Goal: Task Accomplishment & Management: Manage account settings

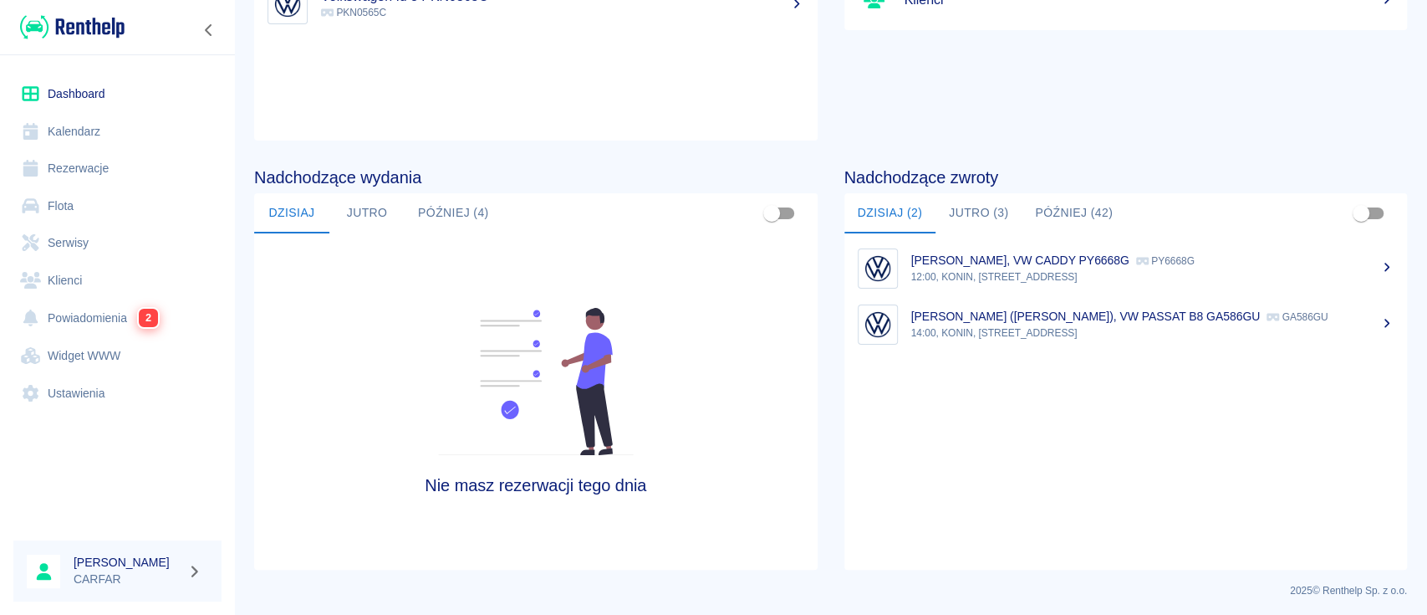
scroll to position [257, 0]
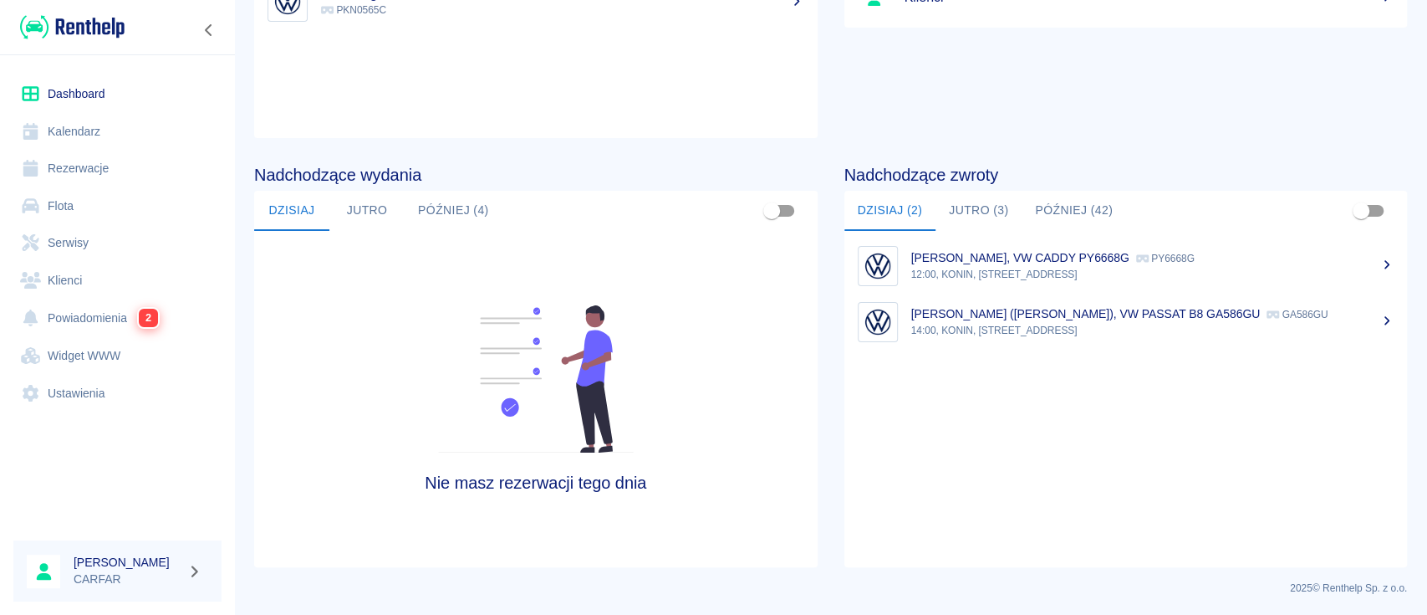
click at [979, 210] on button "Jutro (3)" at bounding box center [979, 211] width 86 height 40
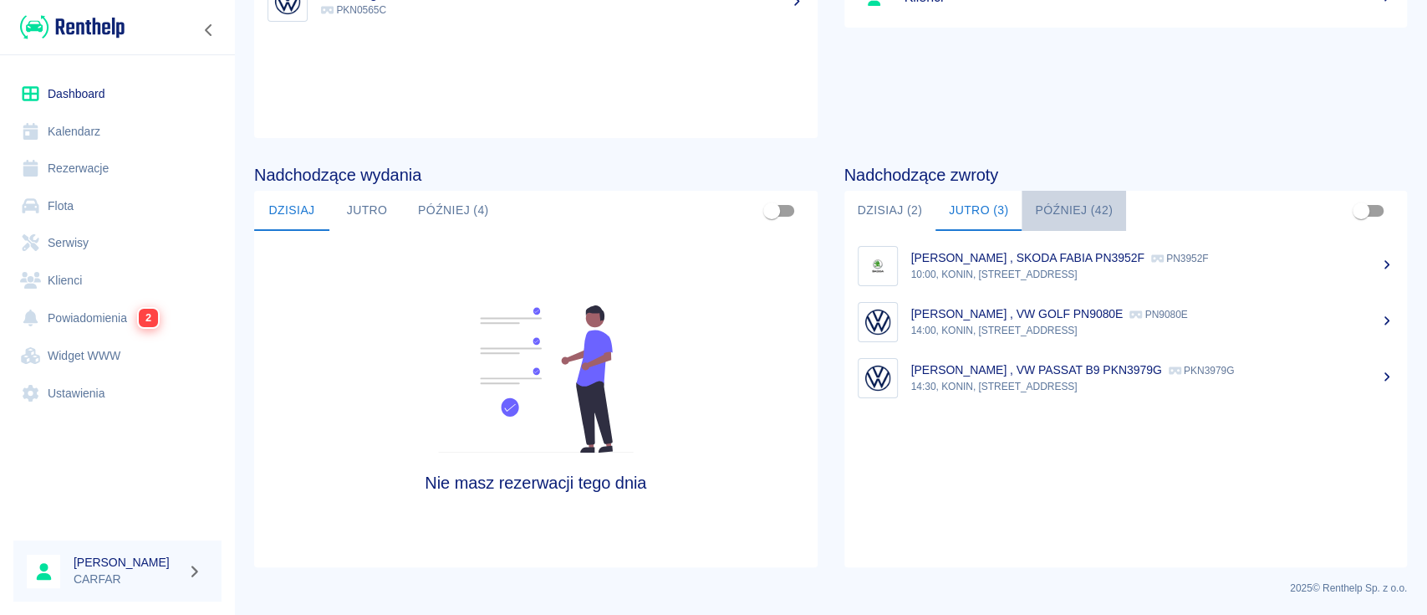
click at [1082, 224] on button "Później (42)" at bounding box center [1074, 211] width 105 height 40
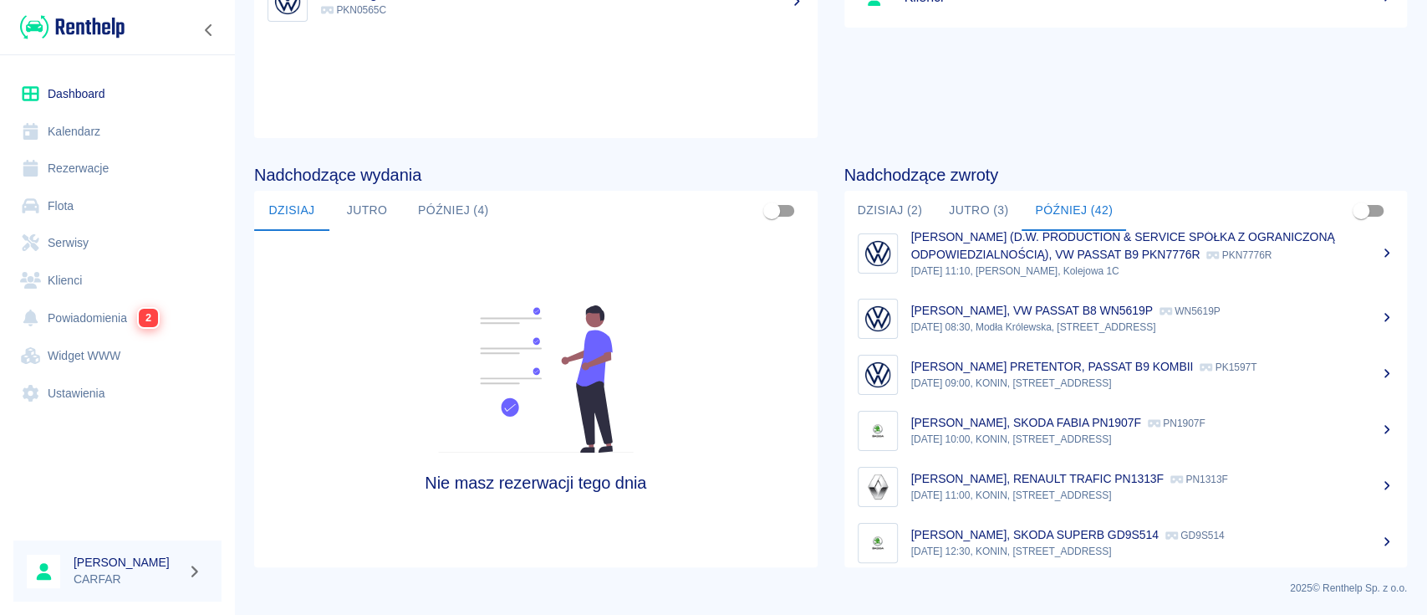
scroll to position [111, 0]
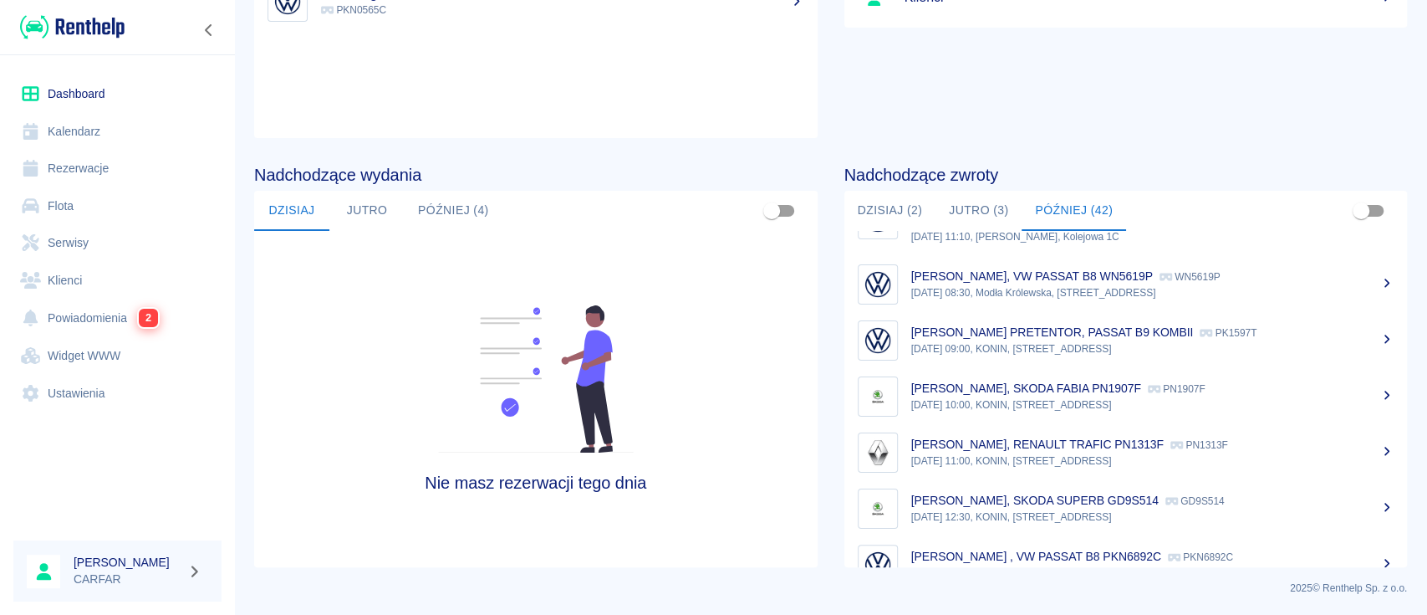
click at [82, 201] on link "Flota" at bounding box center [117, 206] width 208 height 38
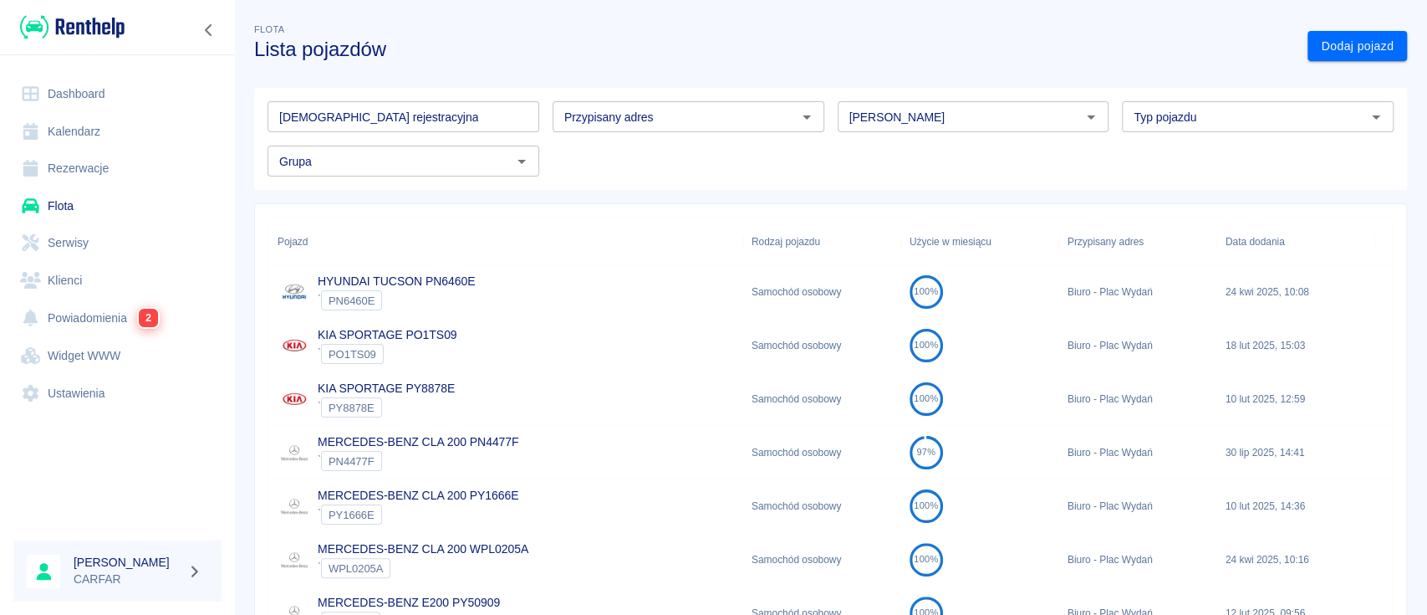
click at [478, 116] on input "[DEMOGRAPHIC_DATA] rejestracyjna" at bounding box center [404, 116] width 272 height 31
click at [100, 164] on link "Rezerwacje" at bounding box center [117, 169] width 208 height 38
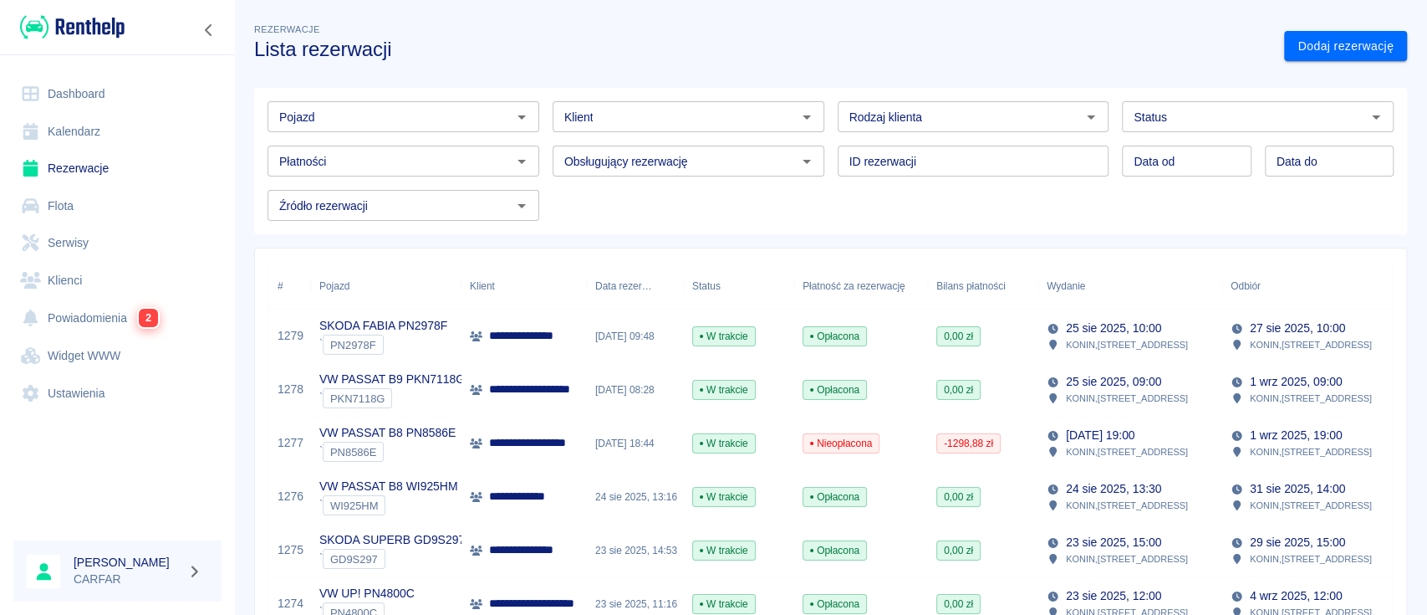
click at [395, 115] on input "Pojazd" at bounding box center [390, 116] width 234 height 21
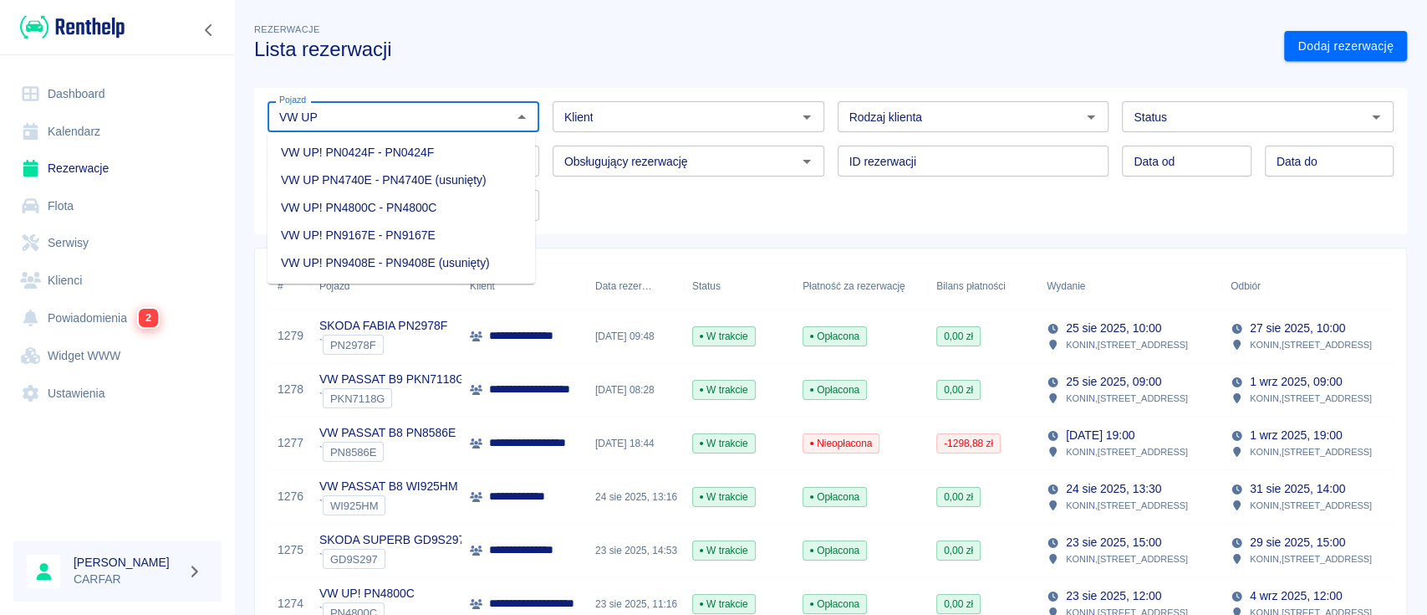
click at [484, 211] on li "VW UP! PN4800C - PN4800C" at bounding box center [402, 208] width 268 height 28
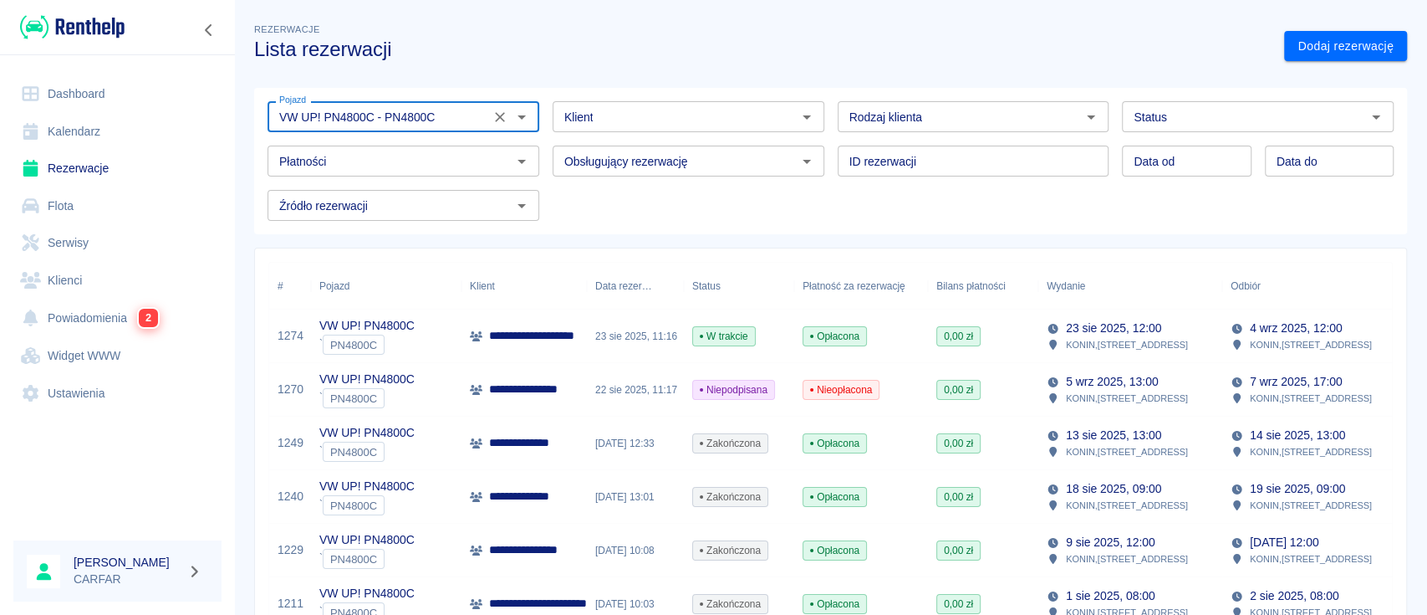
type input "VW UP! PN4800C - PN4800C"
click at [97, 97] on link "Dashboard" at bounding box center [117, 94] width 208 height 38
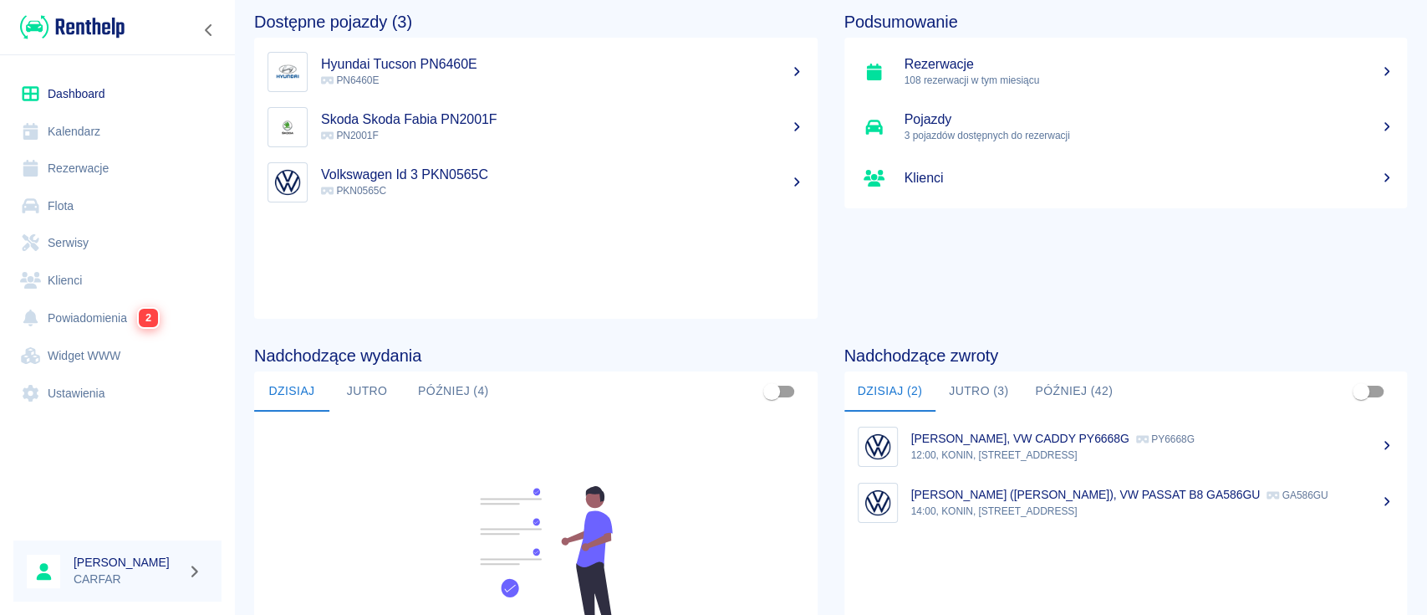
scroll to position [111, 0]
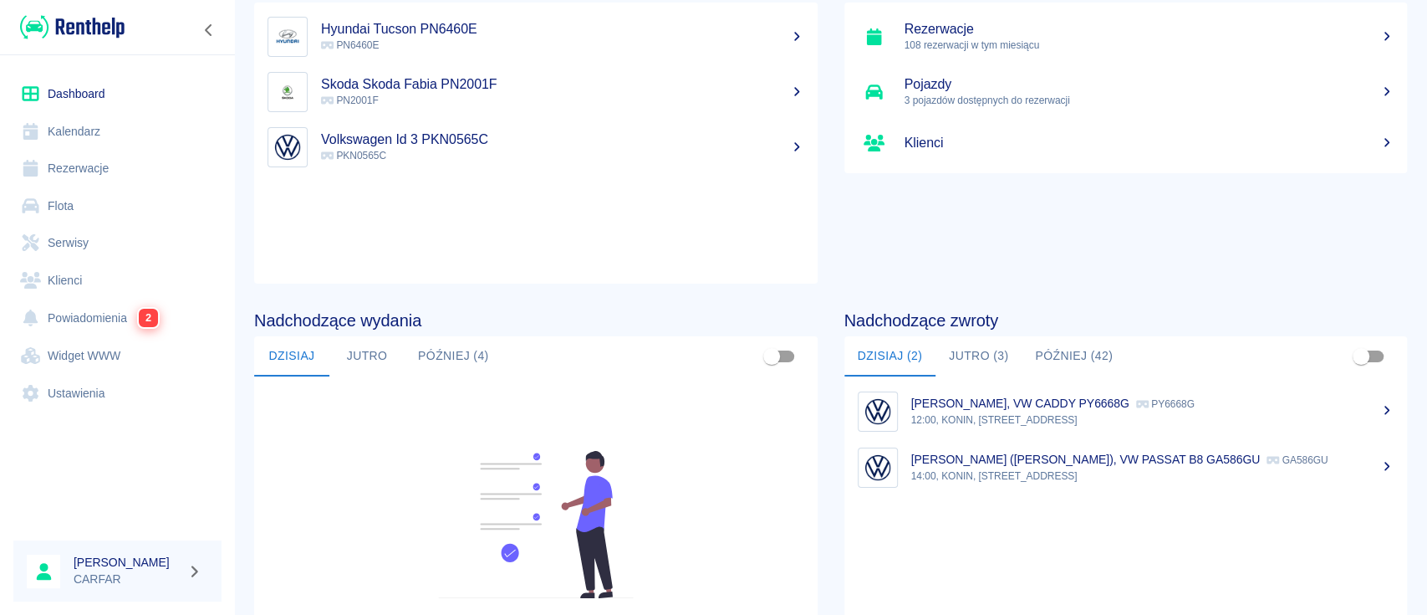
click at [1265, 407] on div "[PERSON_NAME], VW CADDY PY6668G PY6668G" at bounding box center [1152, 404] width 483 height 18
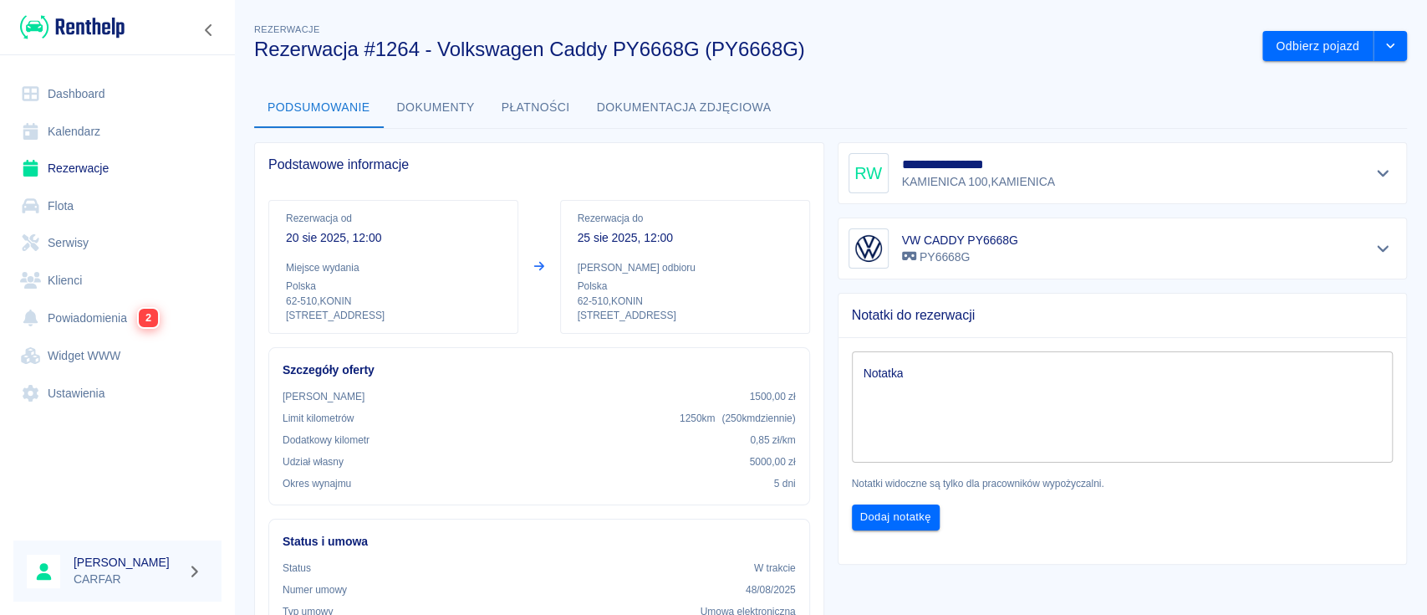
click at [1374, 177] on icon "Pokaż szczegóły" at bounding box center [1383, 173] width 19 height 15
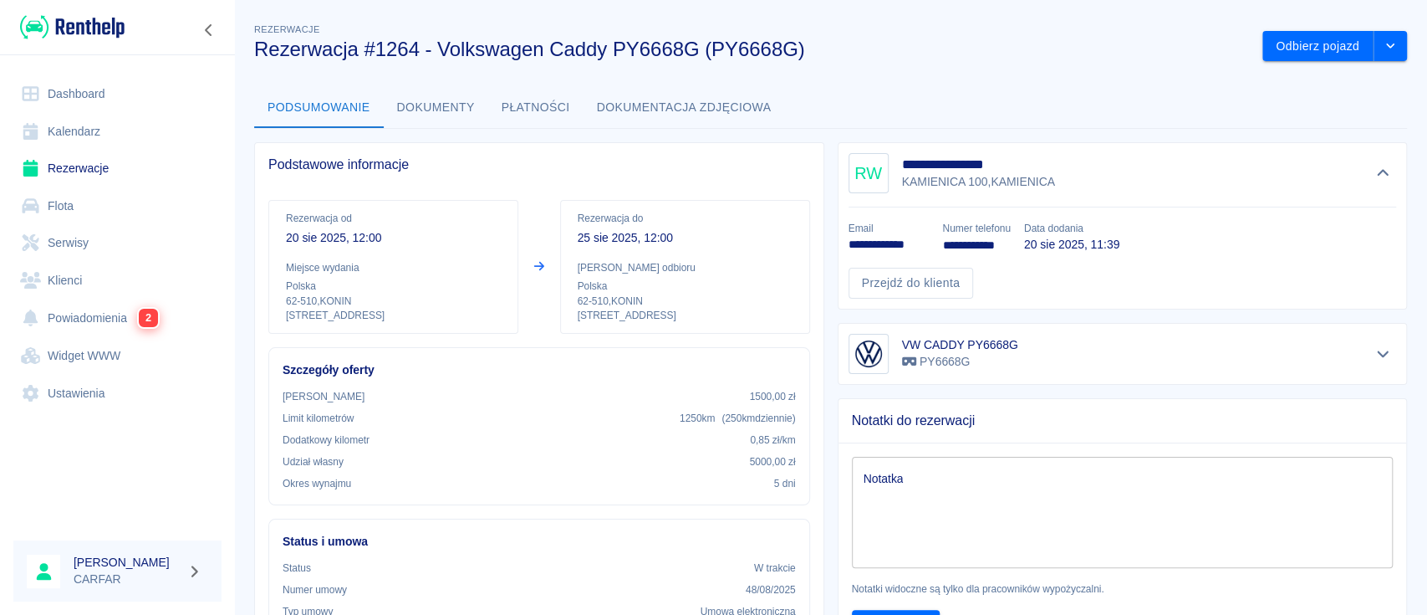
click at [693, 95] on button "Dokumentacja zdjęciowa" at bounding box center [685, 108] width 202 height 40
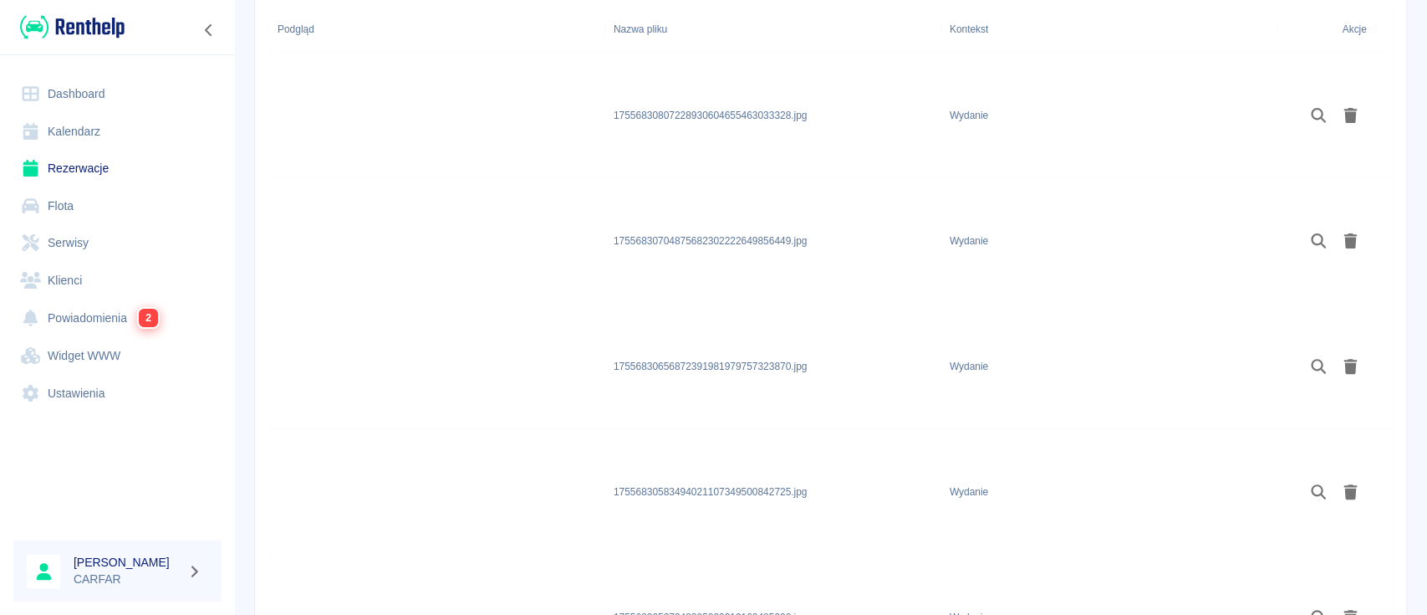
scroll to position [334, 0]
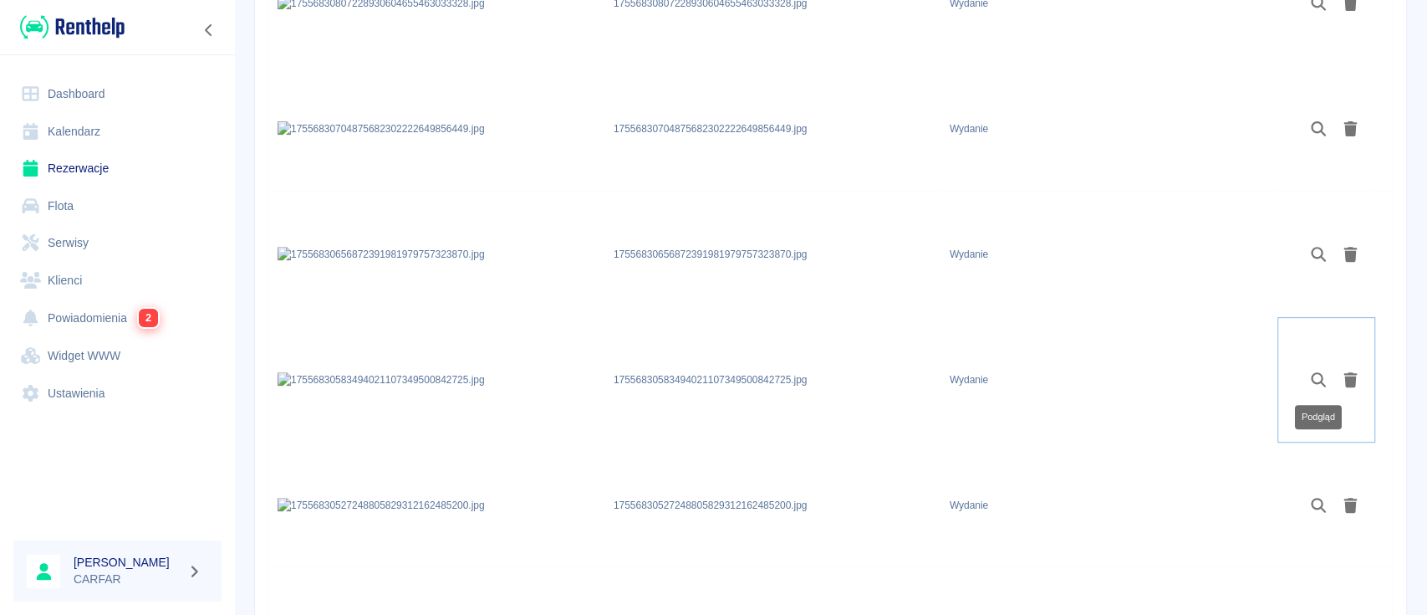
click at [1313, 380] on icon "Podgląd" at bounding box center [1318, 379] width 15 height 15
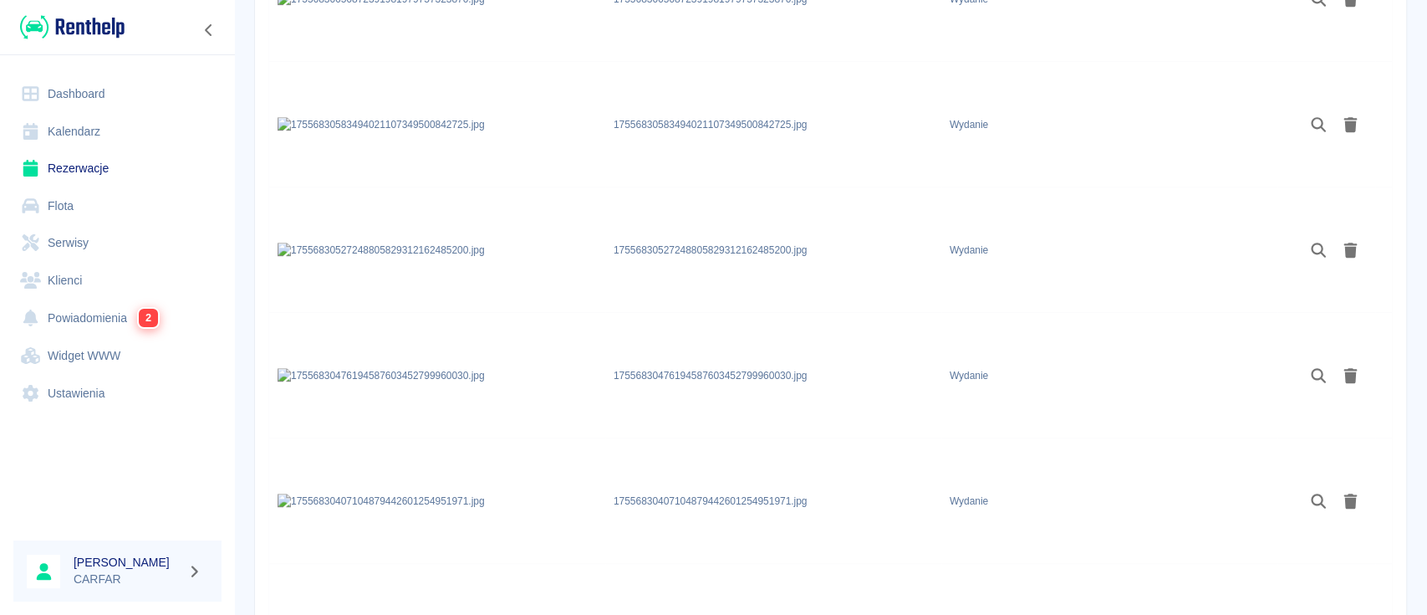
scroll to position [1003, 0]
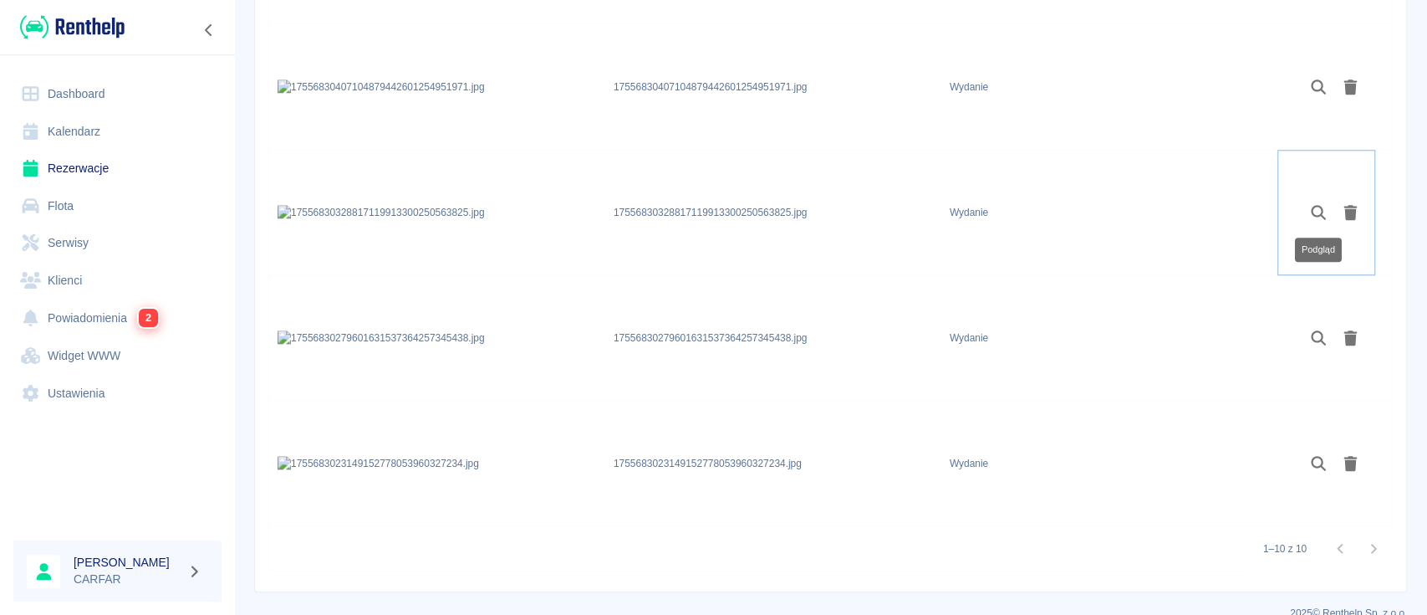
click at [1314, 211] on icon "Podgląd" at bounding box center [1318, 212] width 19 height 15
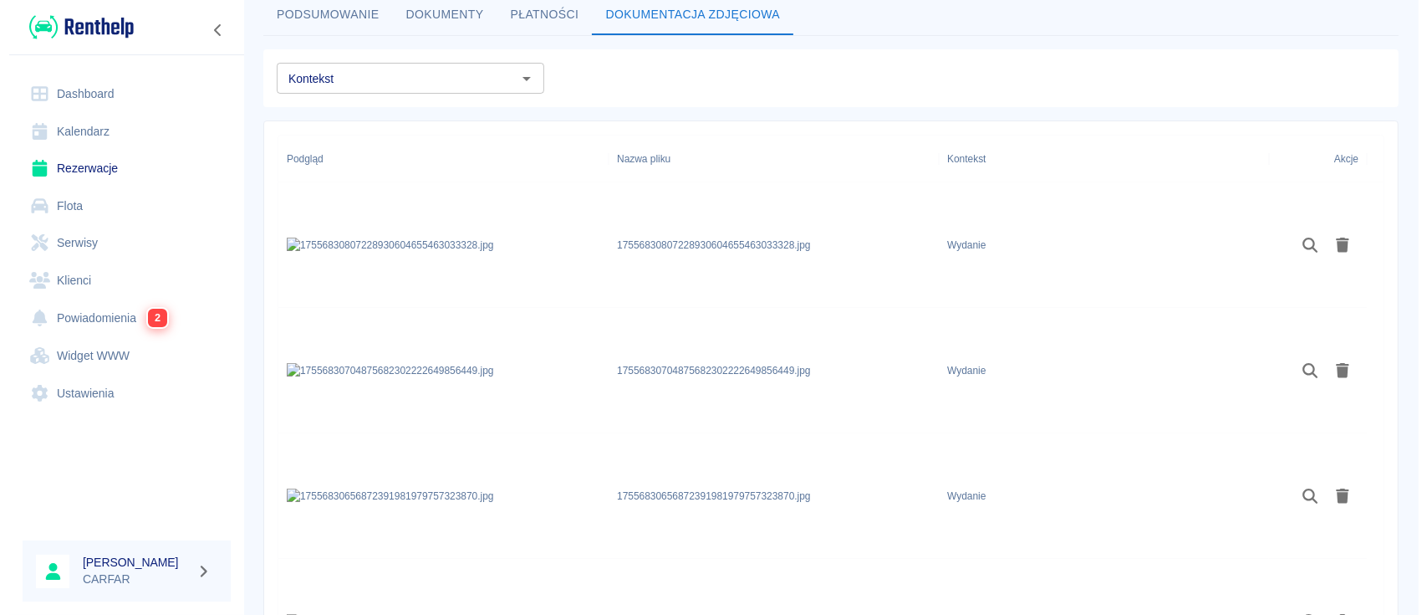
scroll to position [0, 0]
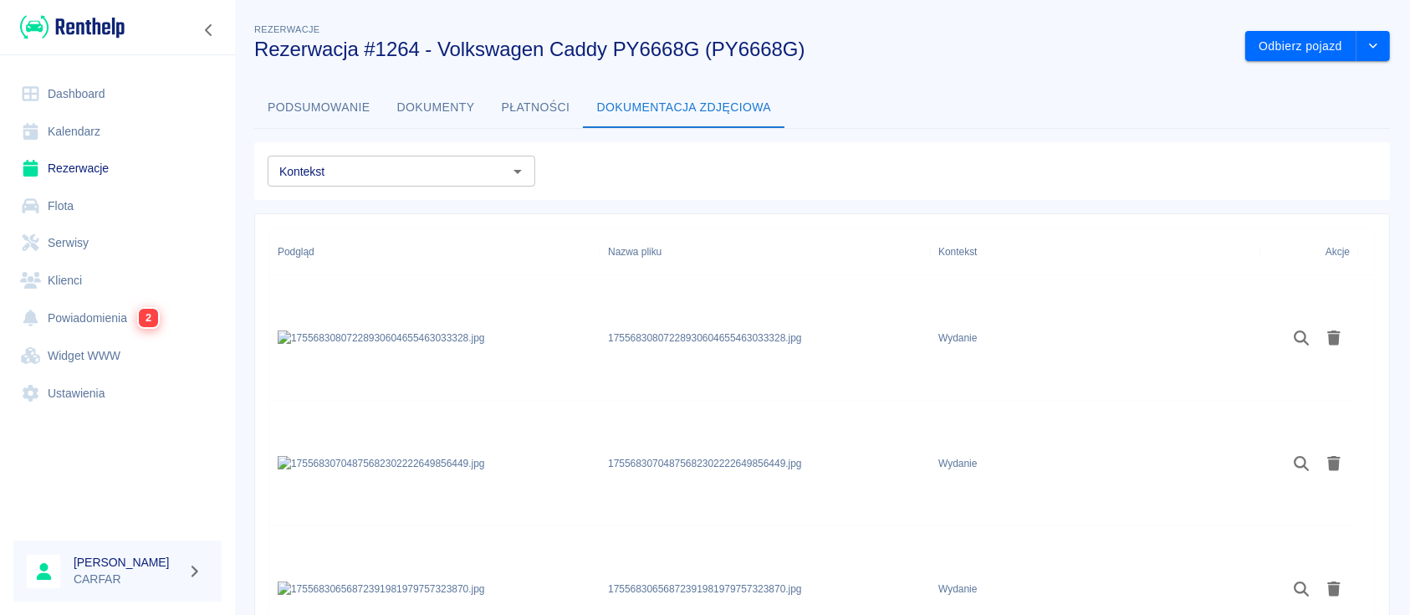
click at [327, 130] on div "Kontekst Kontekst" at bounding box center [815, 164] width 1149 height 71
click at [328, 113] on button "Podsumowanie" at bounding box center [319, 108] width 130 height 40
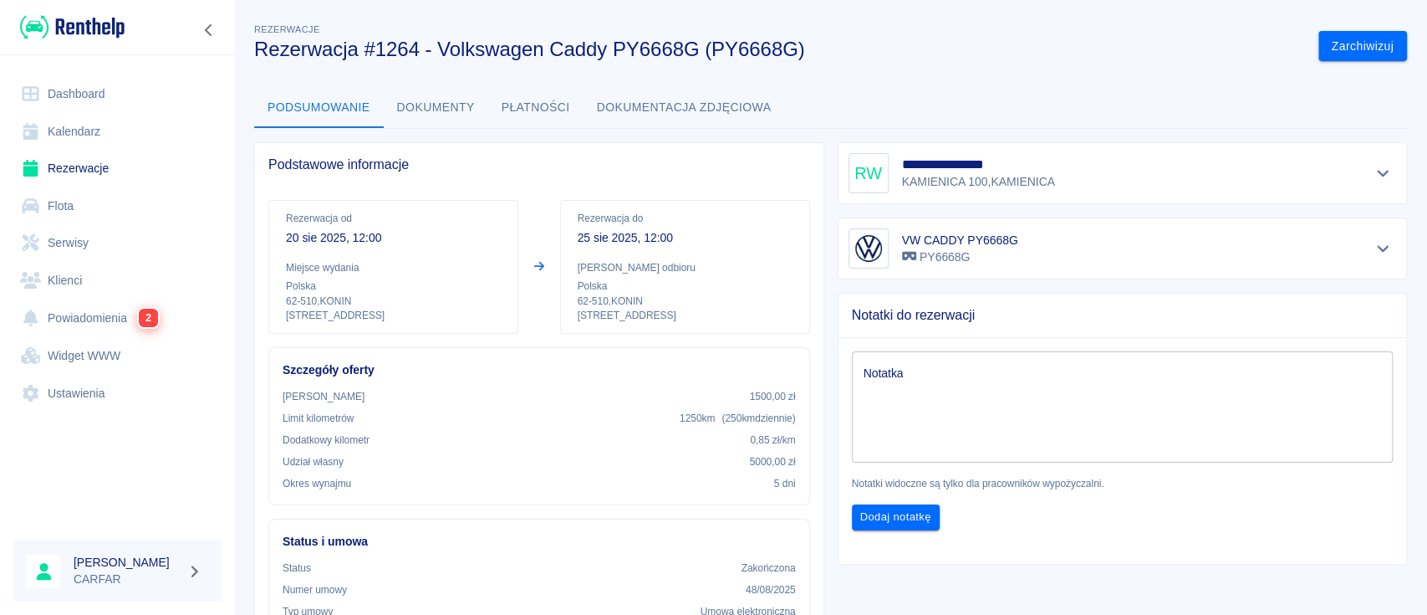
click at [639, 90] on button "Dokumentacja zdjęciowa" at bounding box center [685, 108] width 202 height 40
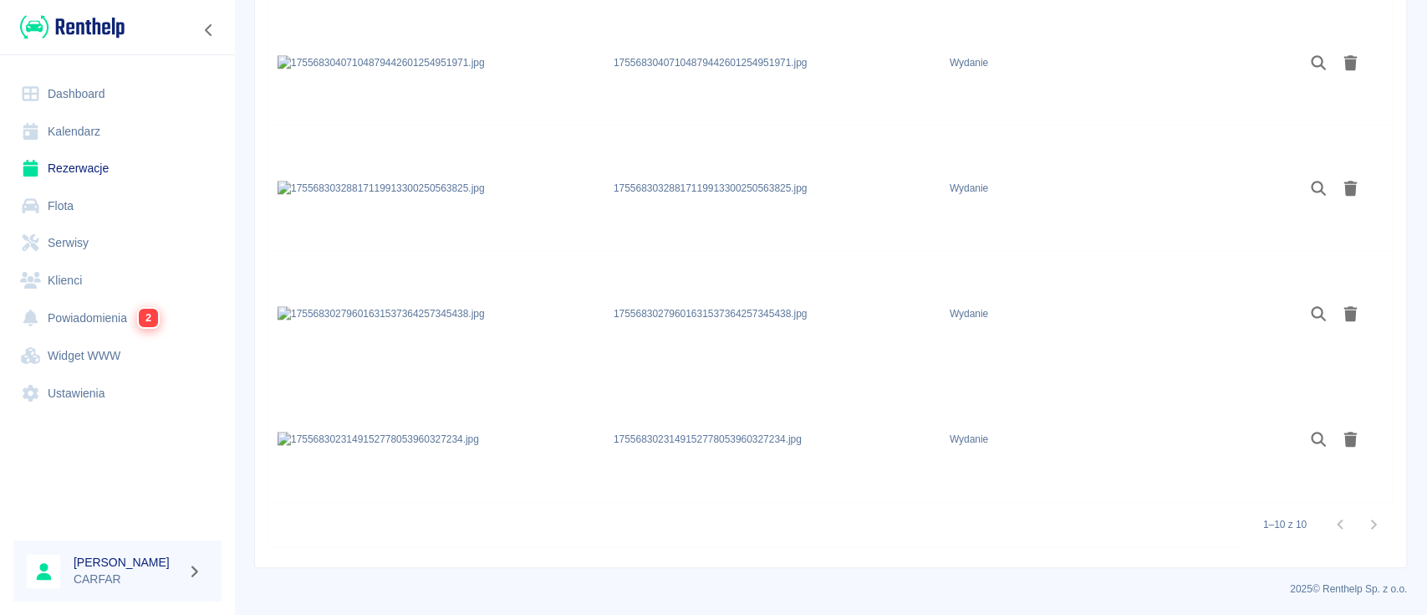
scroll to position [1028, 0]
click at [1358, 525] on div at bounding box center [1357, 523] width 67 height 33
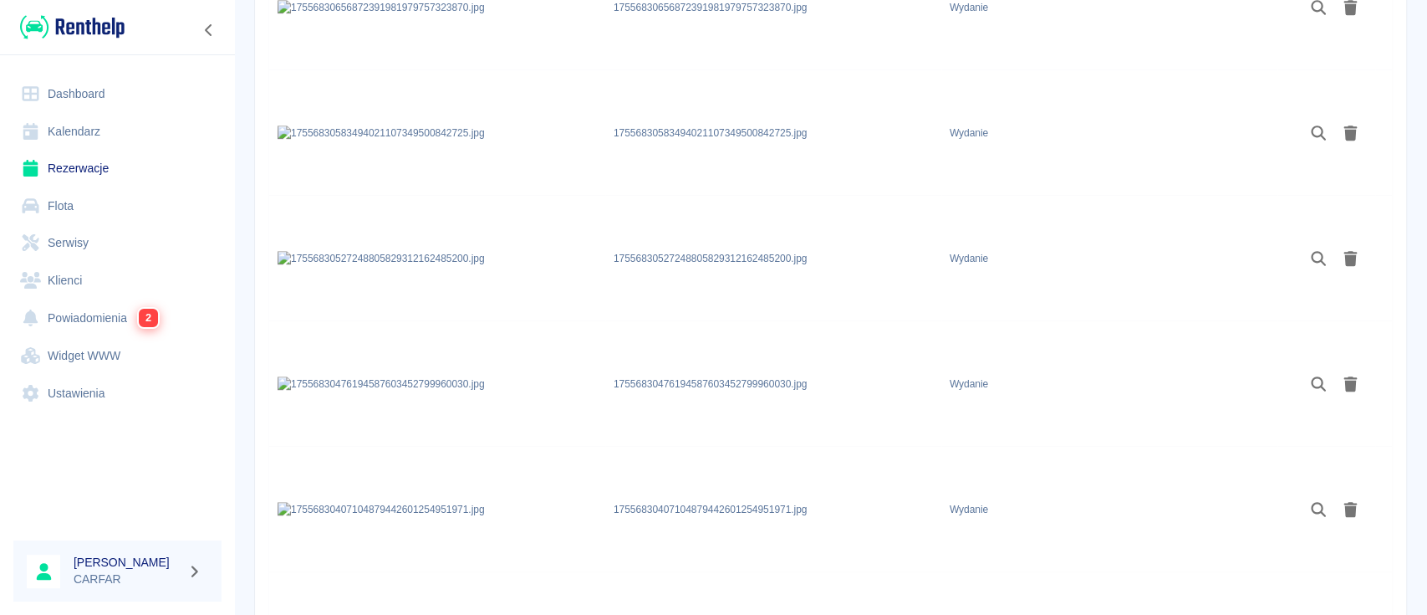
scroll to position [471, 0]
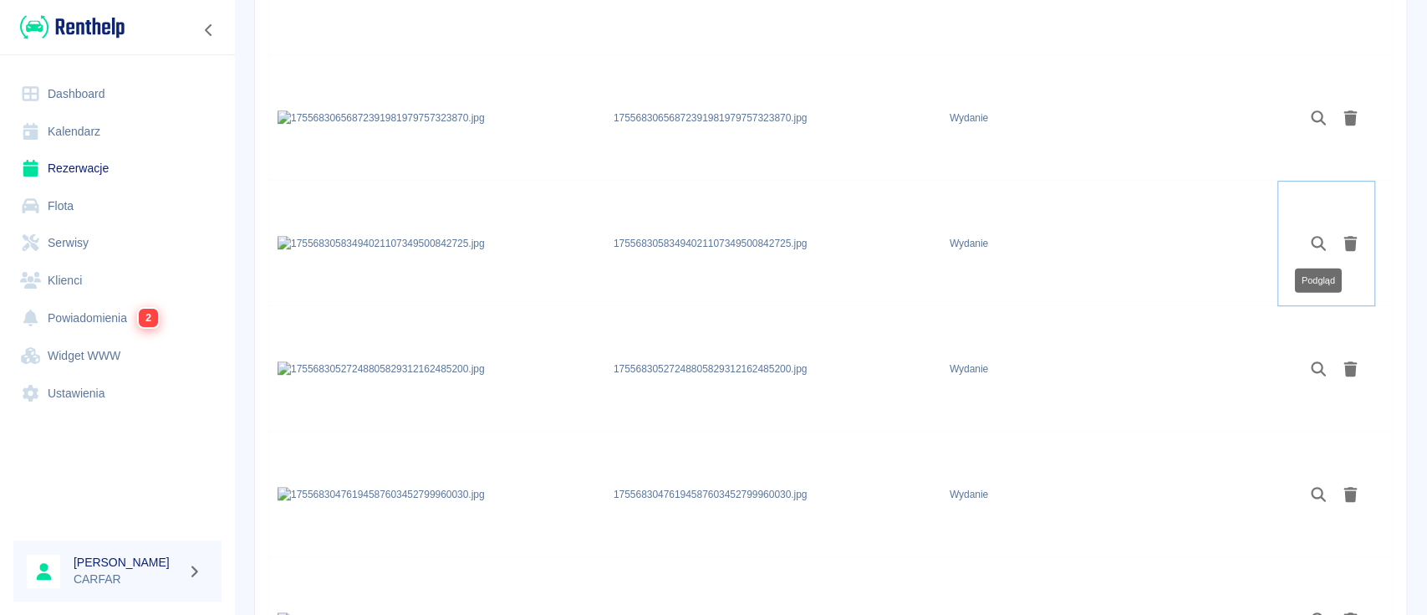
click at [1315, 247] on icon "Podgląd" at bounding box center [1318, 243] width 19 height 15
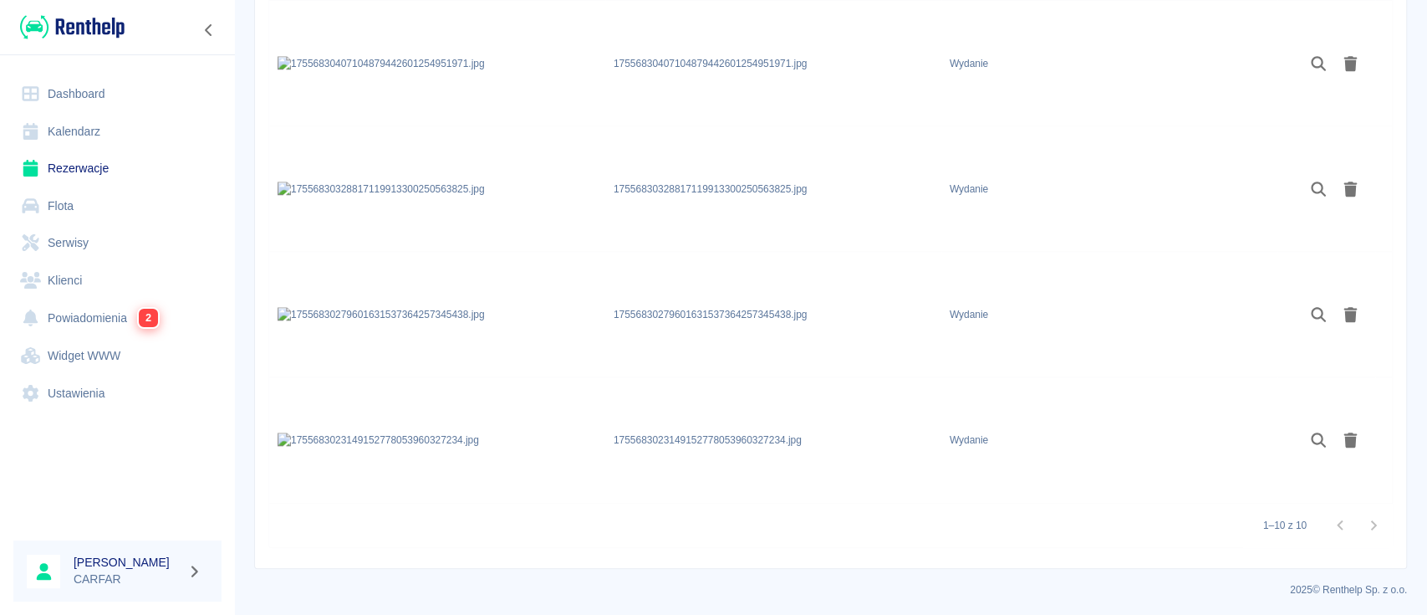
scroll to position [1028, 0]
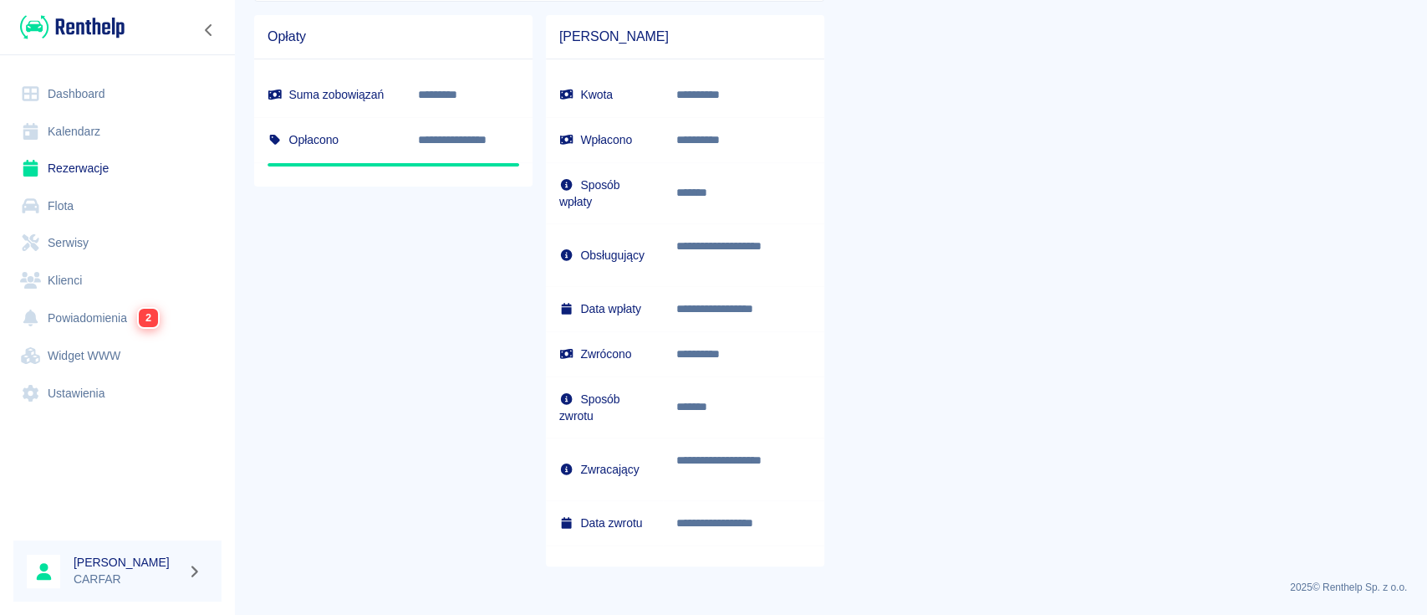
scroll to position [1025, 0]
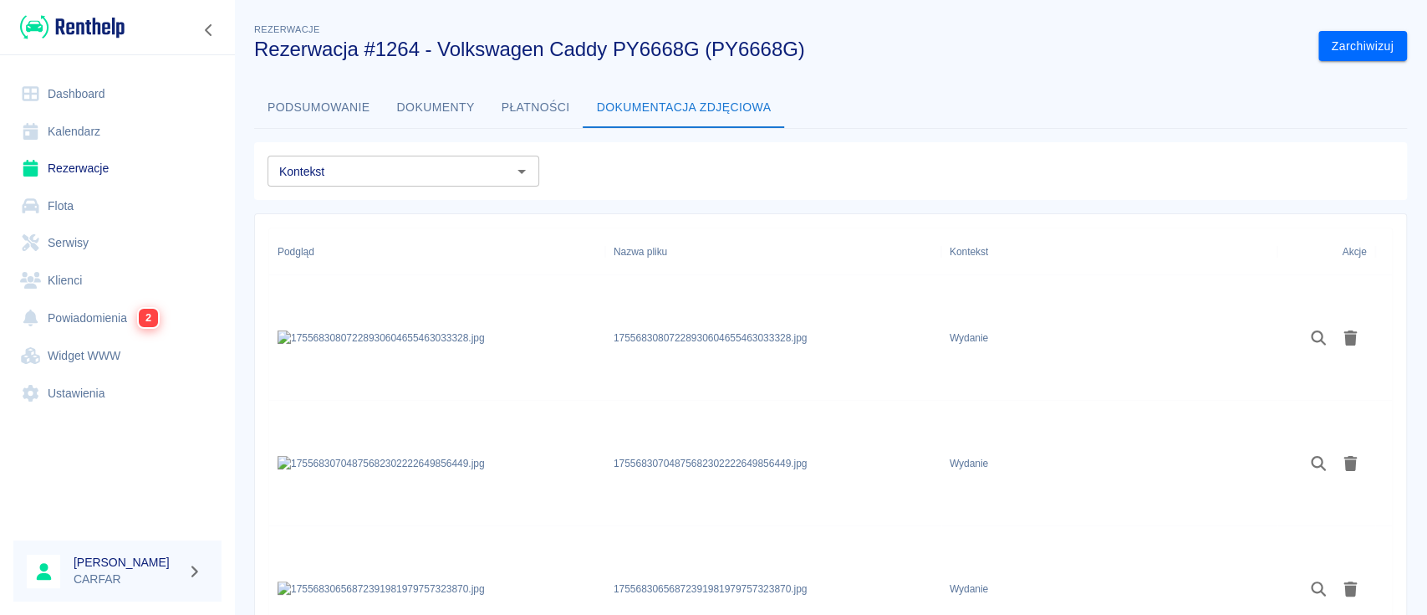
click at [91, 199] on link "Flota" at bounding box center [117, 206] width 208 height 38
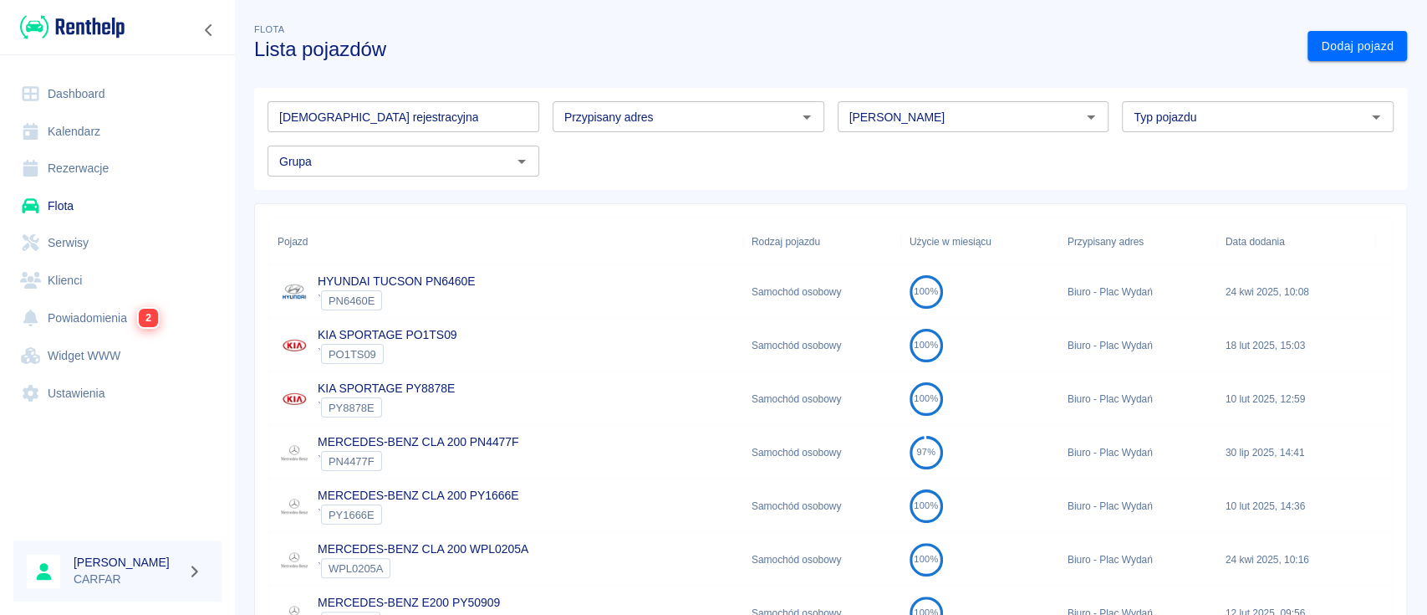
click at [429, 119] on input "[DEMOGRAPHIC_DATA] rejestracyjna" at bounding box center [404, 116] width 272 height 31
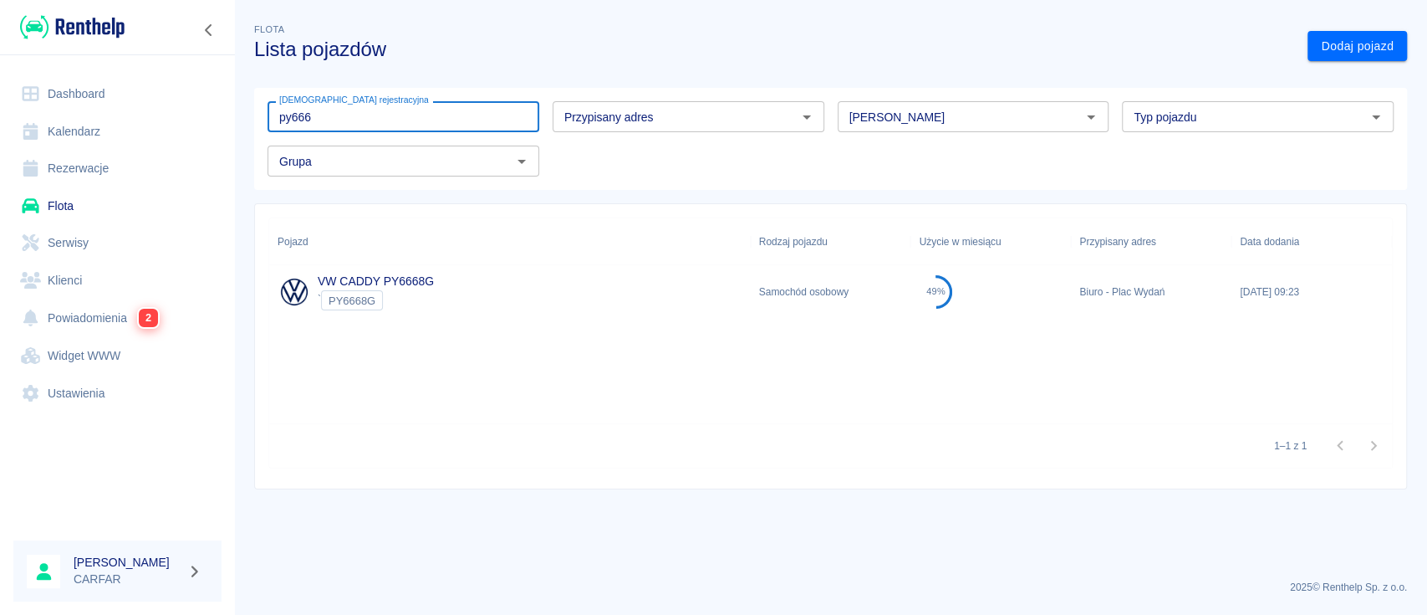
type input "py666"
click at [702, 298] on div "VW CADDY PY6668G ` PY6668G" at bounding box center [510, 292] width 482 height 54
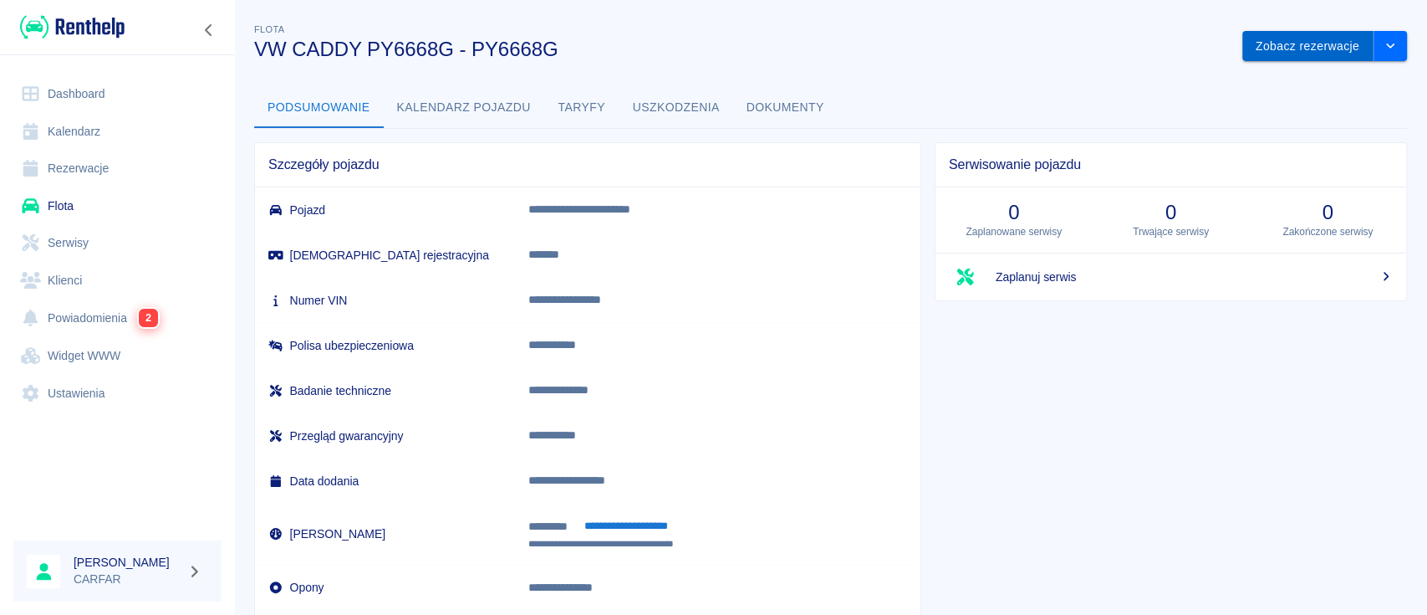
click at [1294, 49] on button "Zobacz rezerwacje" at bounding box center [1307, 46] width 131 height 31
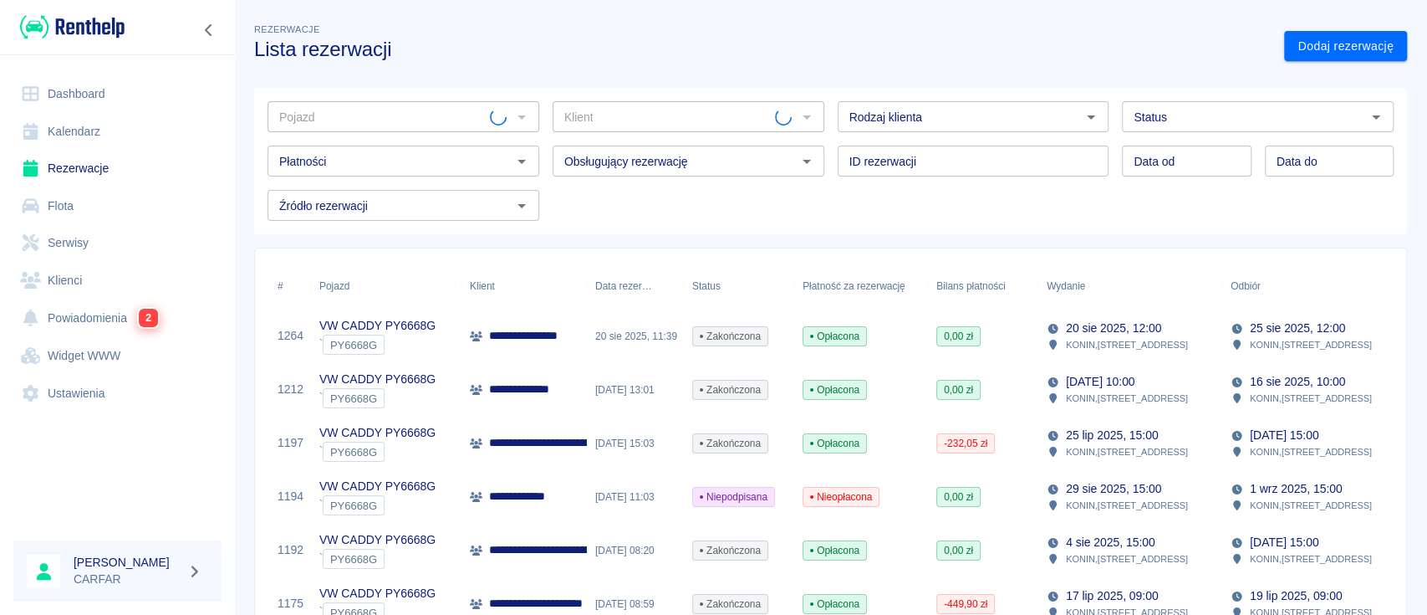
type input "VW CADDY PY6668G - PY6668G"
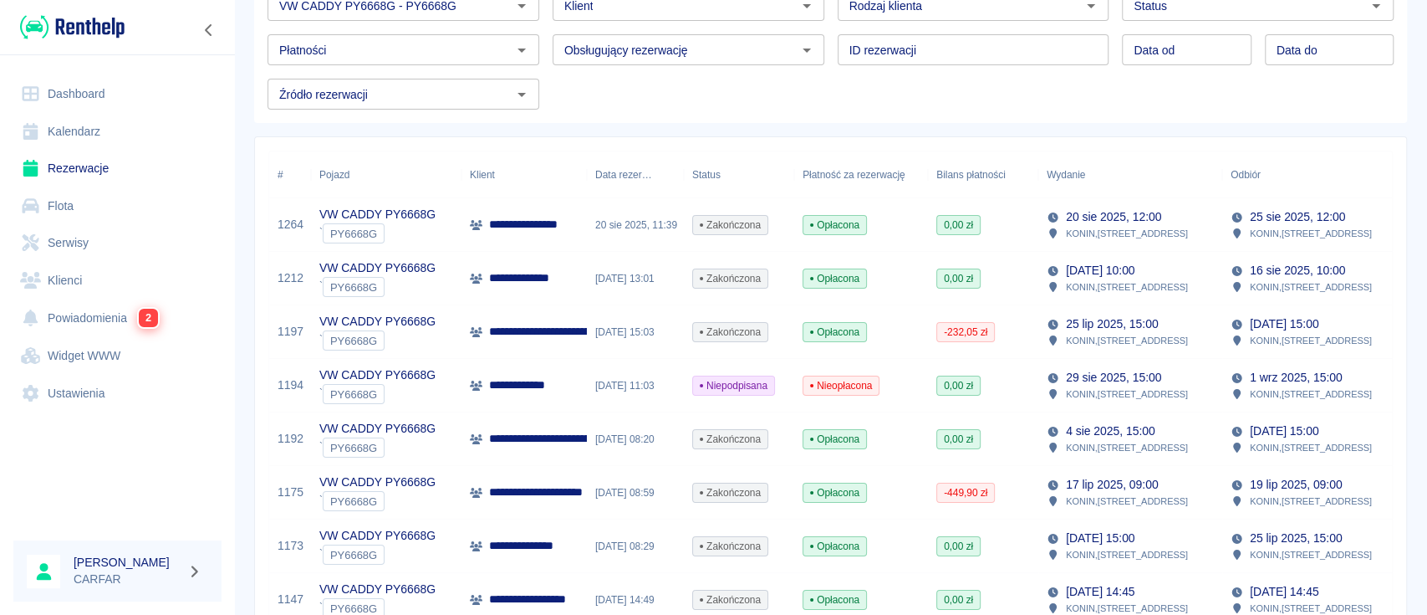
click at [587, 283] on div "[DATE] 13:01" at bounding box center [635, 279] width 97 height 54
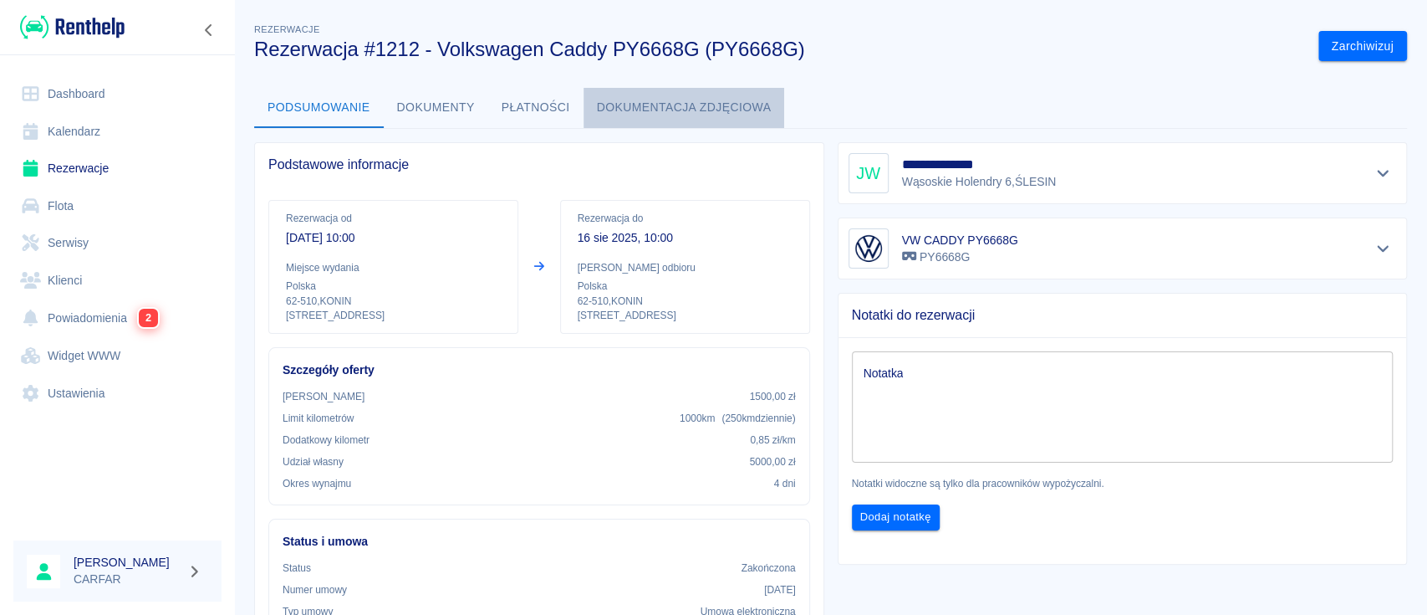
click at [656, 108] on button "Dokumentacja zdjęciowa" at bounding box center [685, 108] width 202 height 40
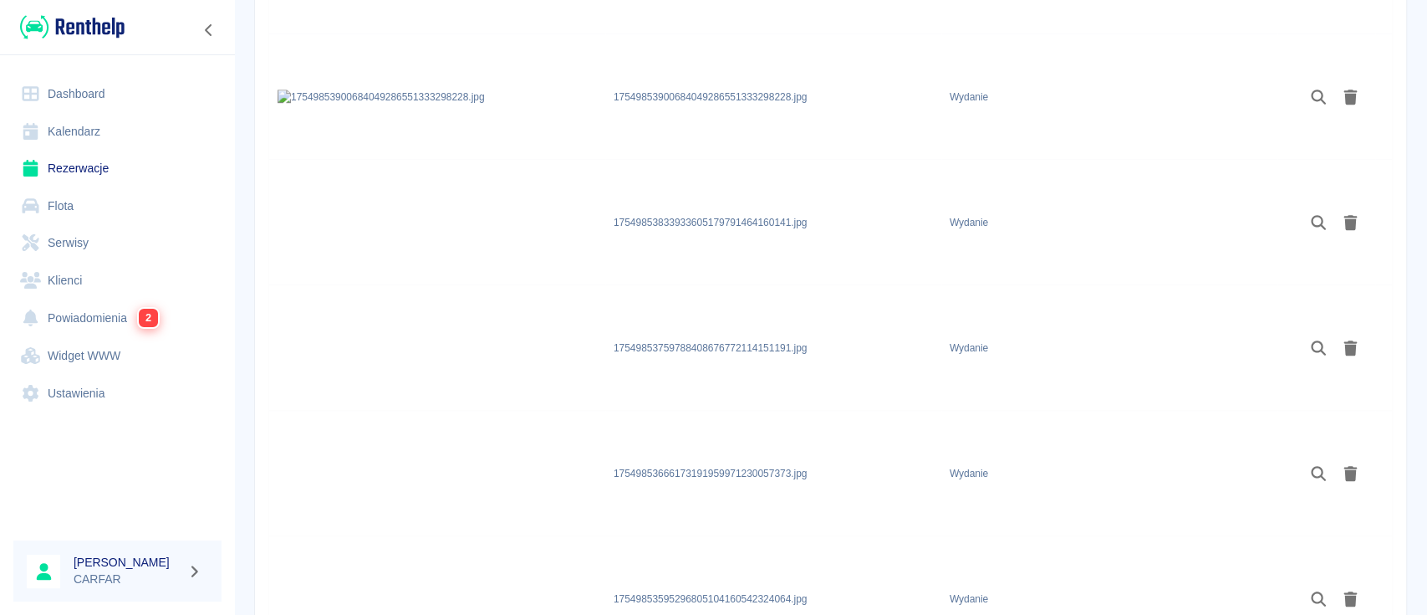
scroll to position [780, 0]
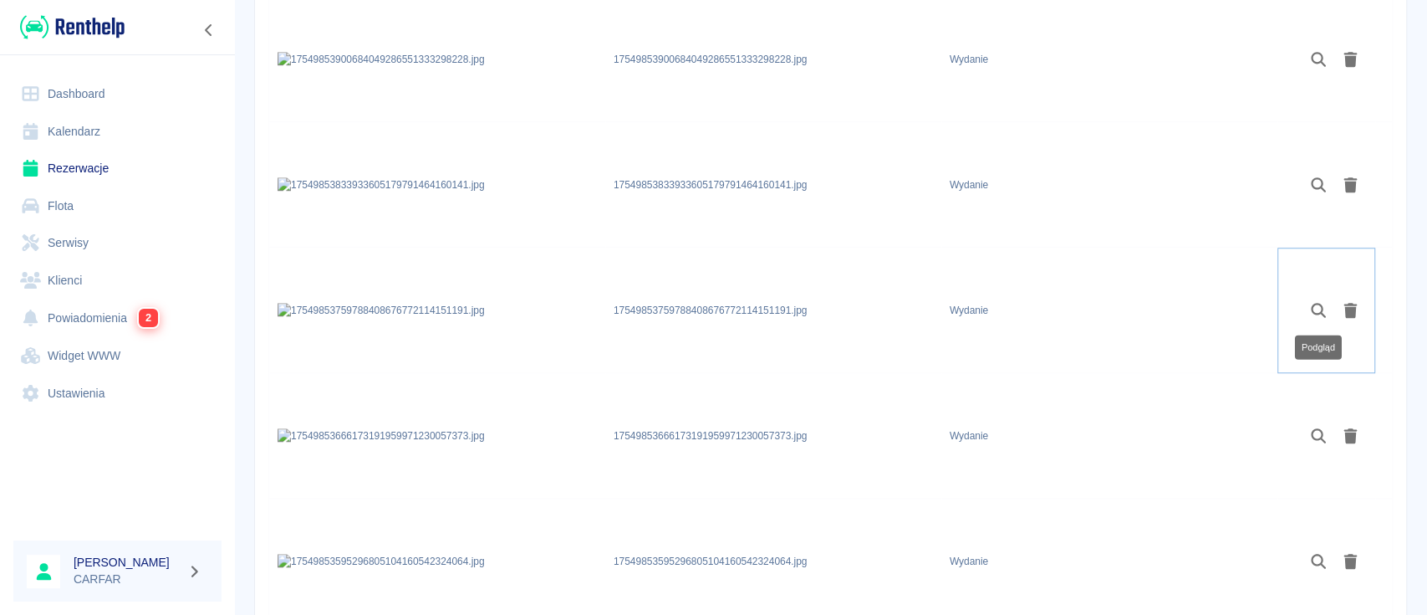
click at [1318, 304] on icon "Podgląd" at bounding box center [1318, 310] width 15 height 15
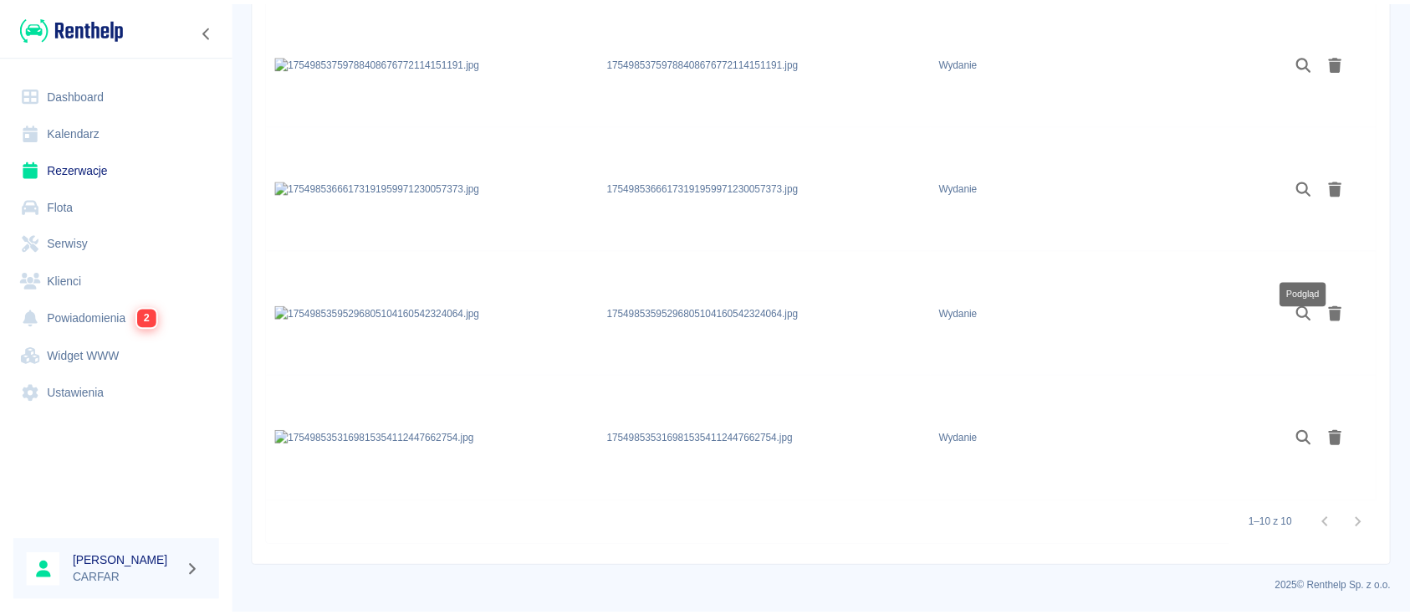
scroll to position [360, 0]
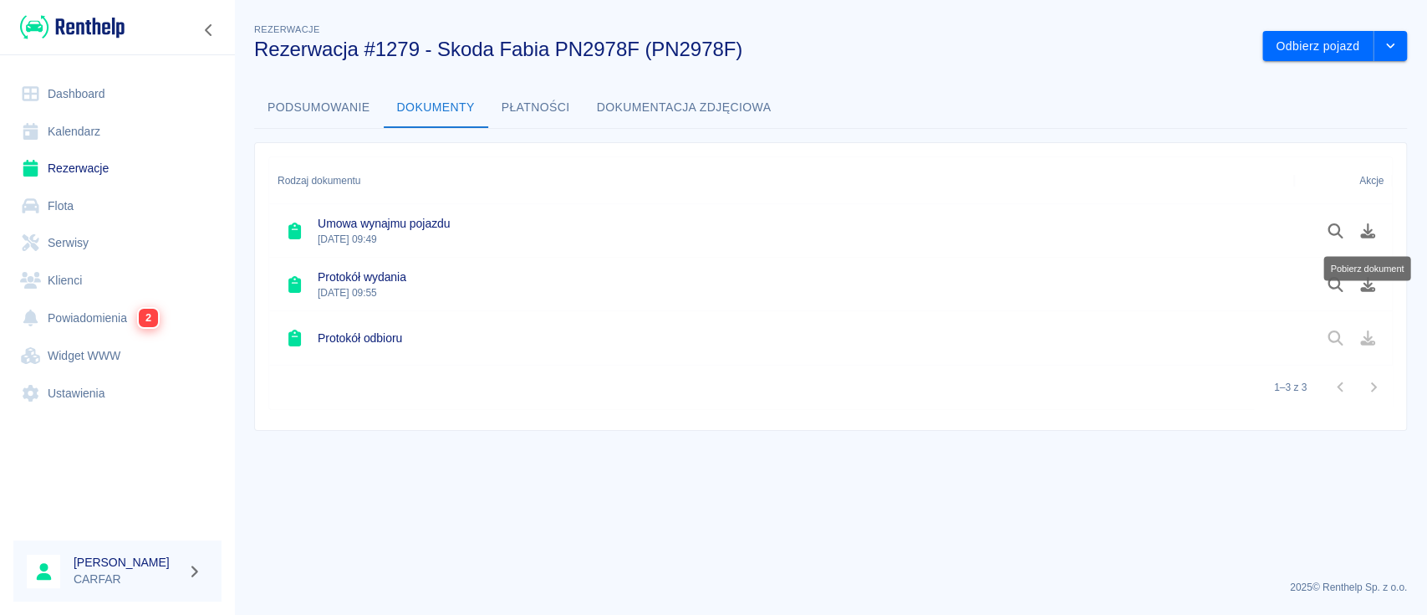
click at [82, 90] on link "Dashboard" at bounding box center [117, 94] width 208 height 38
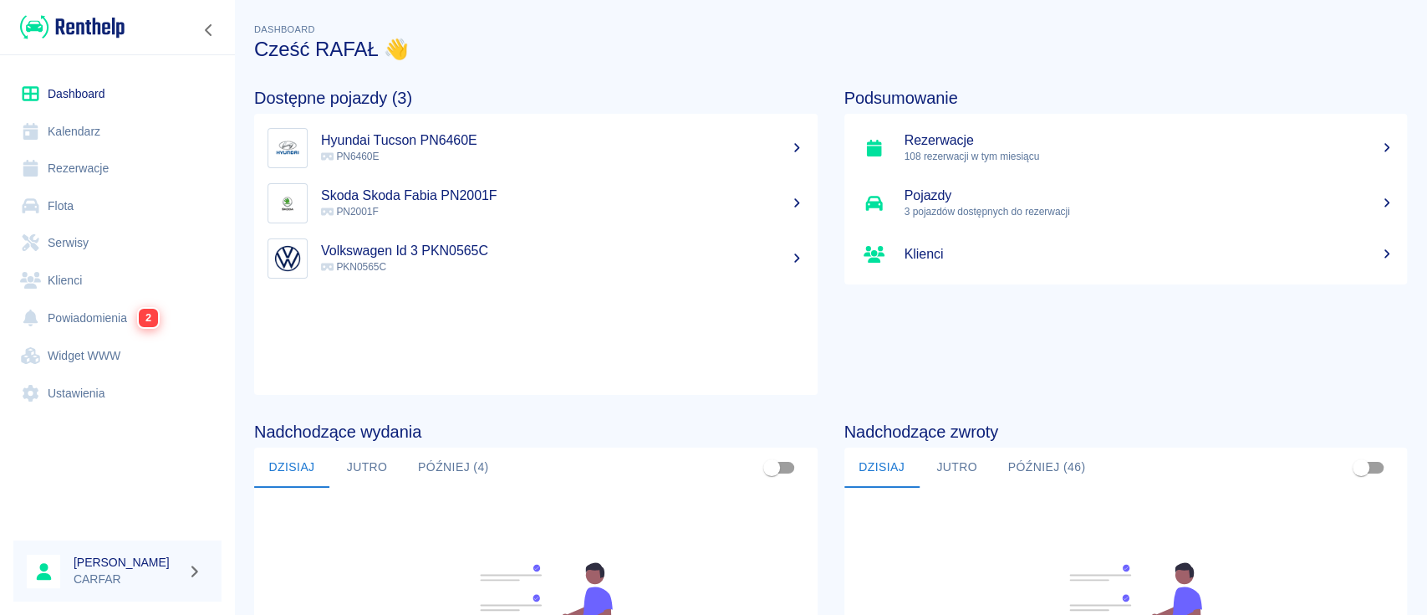
click at [106, 170] on link "Rezerwacje" at bounding box center [117, 169] width 208 height 38
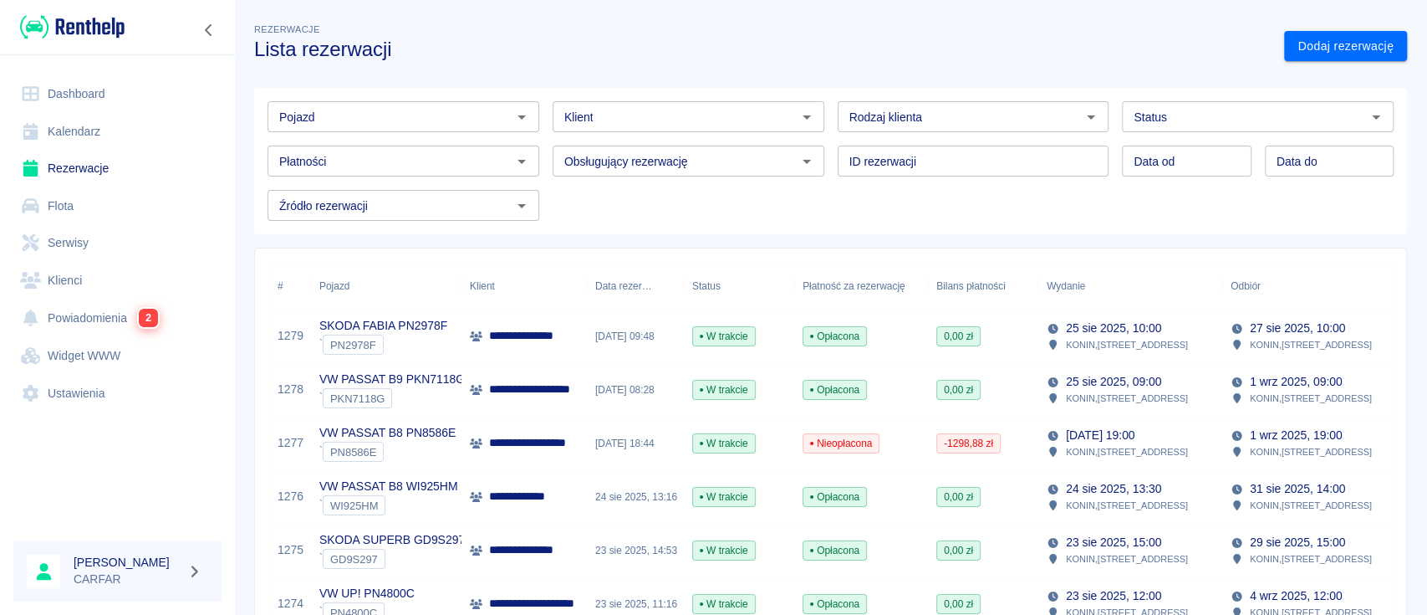
click at [641, 115] on input "Klient" at bounding box center [675, 116] width 234 height 21
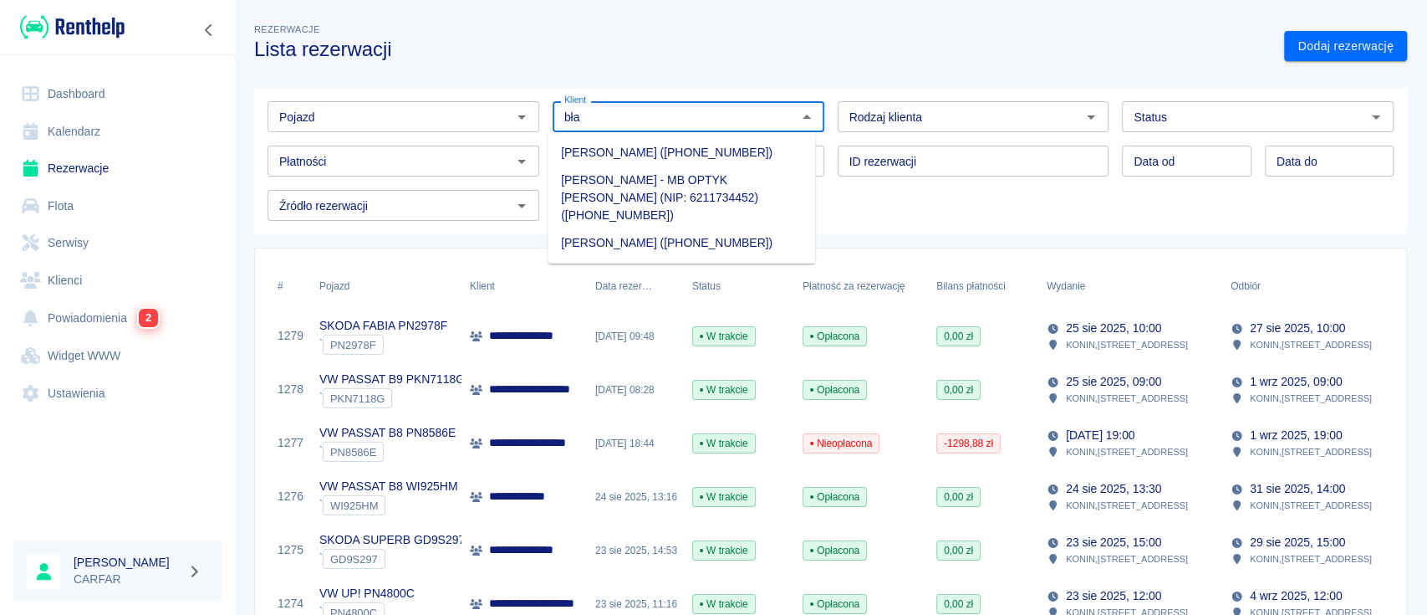
click at [643, 154] on li "BŁAŻEJ MALEWSKI (+48609441532)" at bounding box center [682, 153] width 268 height 28
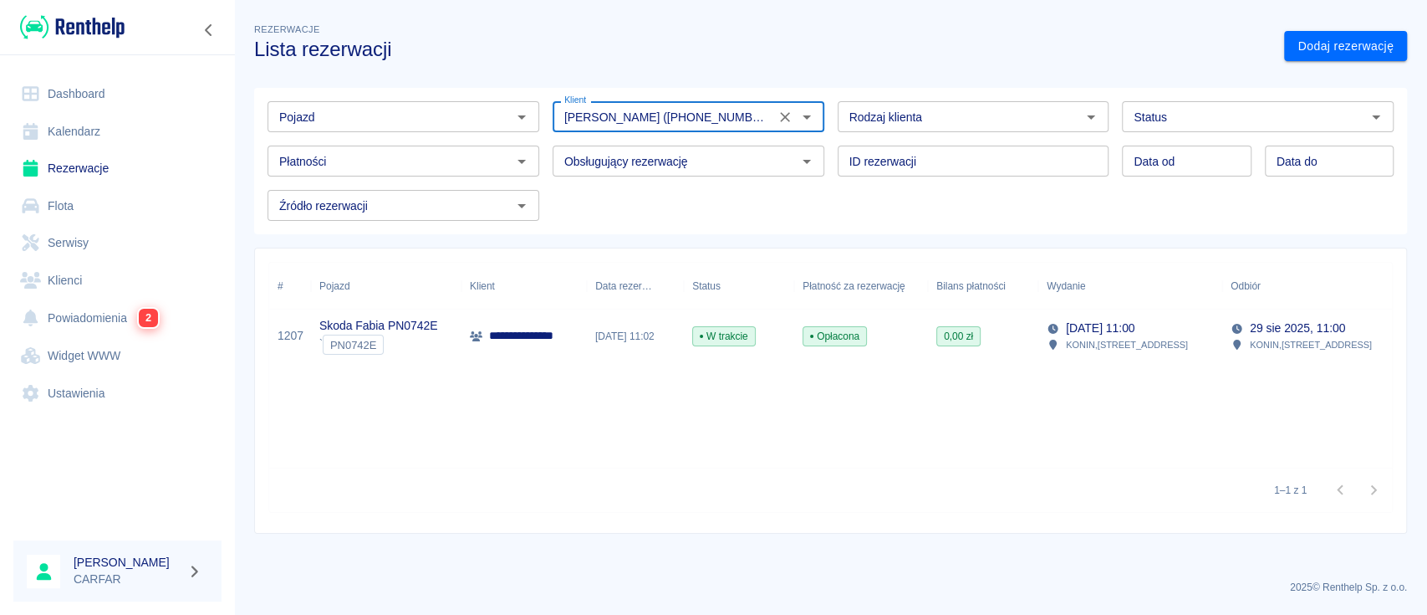
type input "BŁAŻEJ MALEWSKI (+48609441532)"
click at [549, 327] on p "**********" at bounding box center [542, 336] width 107 height 18
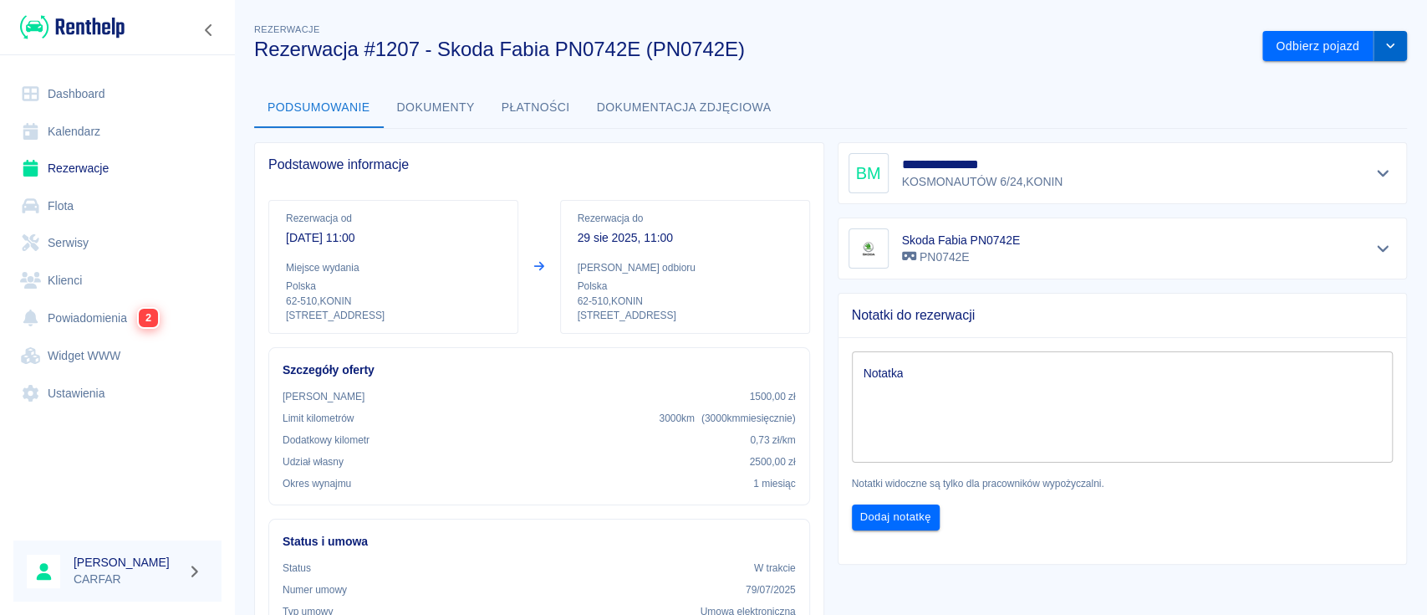
click at [1375, 55] on button "drop-down" at bounding box center [1390, 46] width 33 height 31
click at [1338, 83] on li "Przedłuż rezerwację" at bounding box center [1317, 82] width 131 height 28
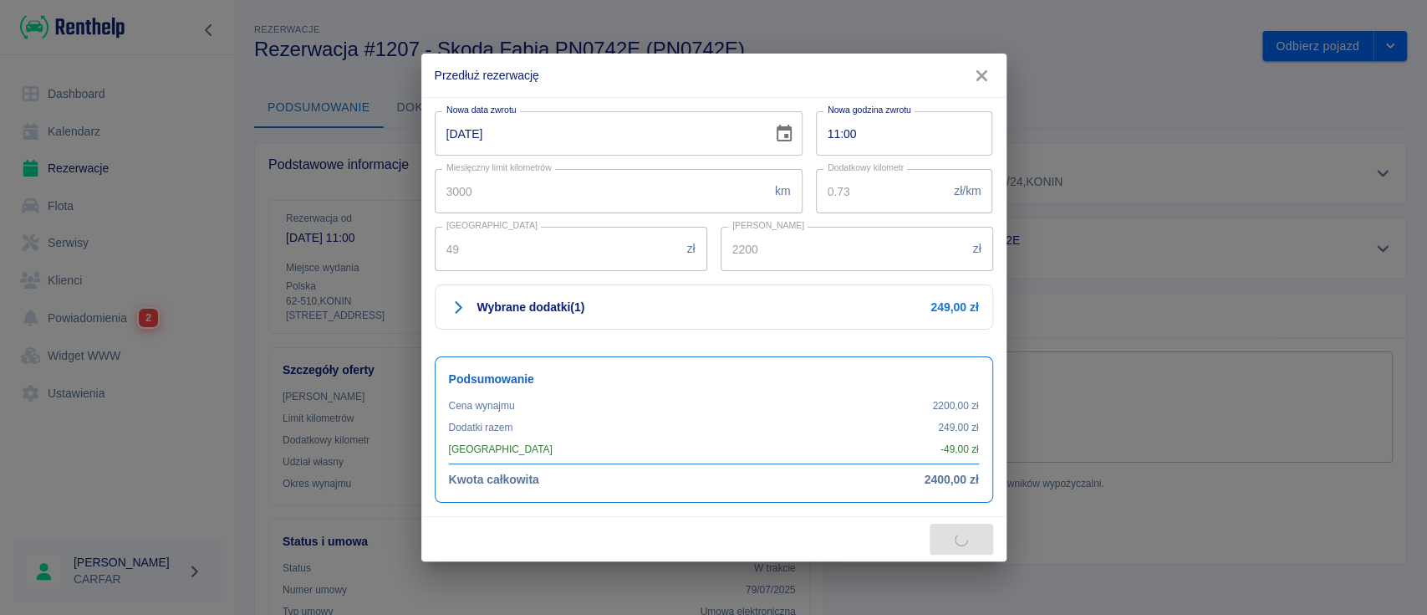
type input "2460"
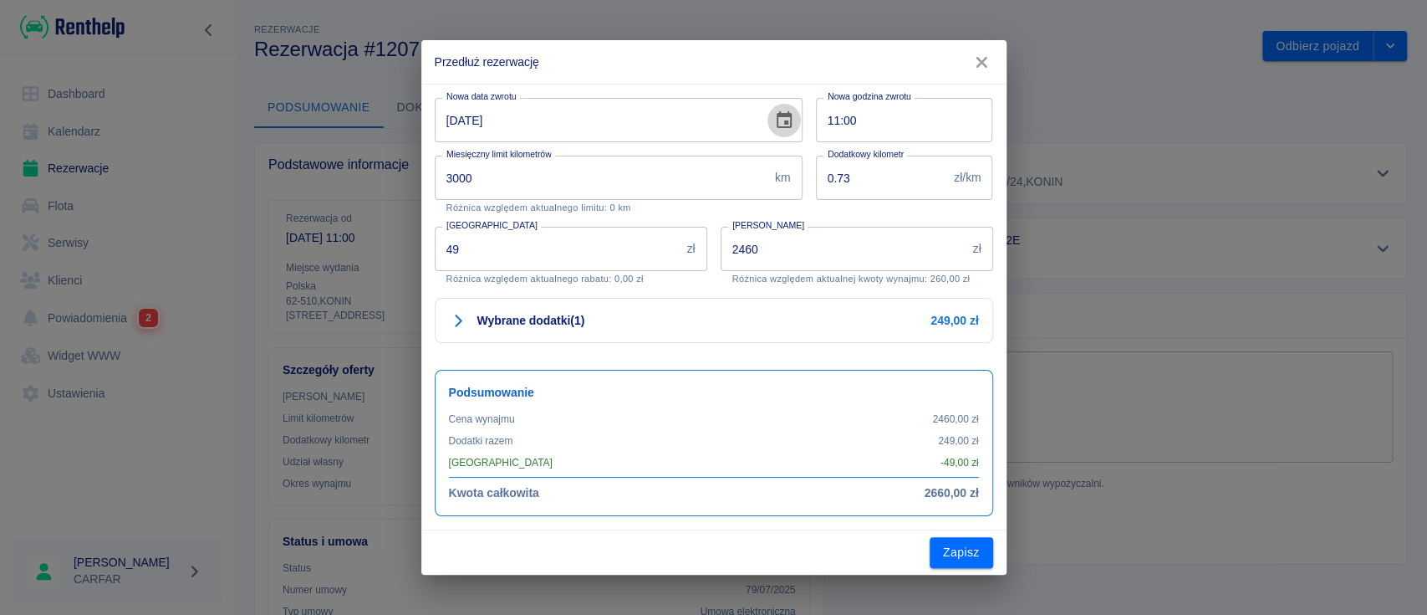
click at [794, 130] on button "Choose date, selected date is 29 sie 2025" at bounding box center [784, 120] width 33 height 33
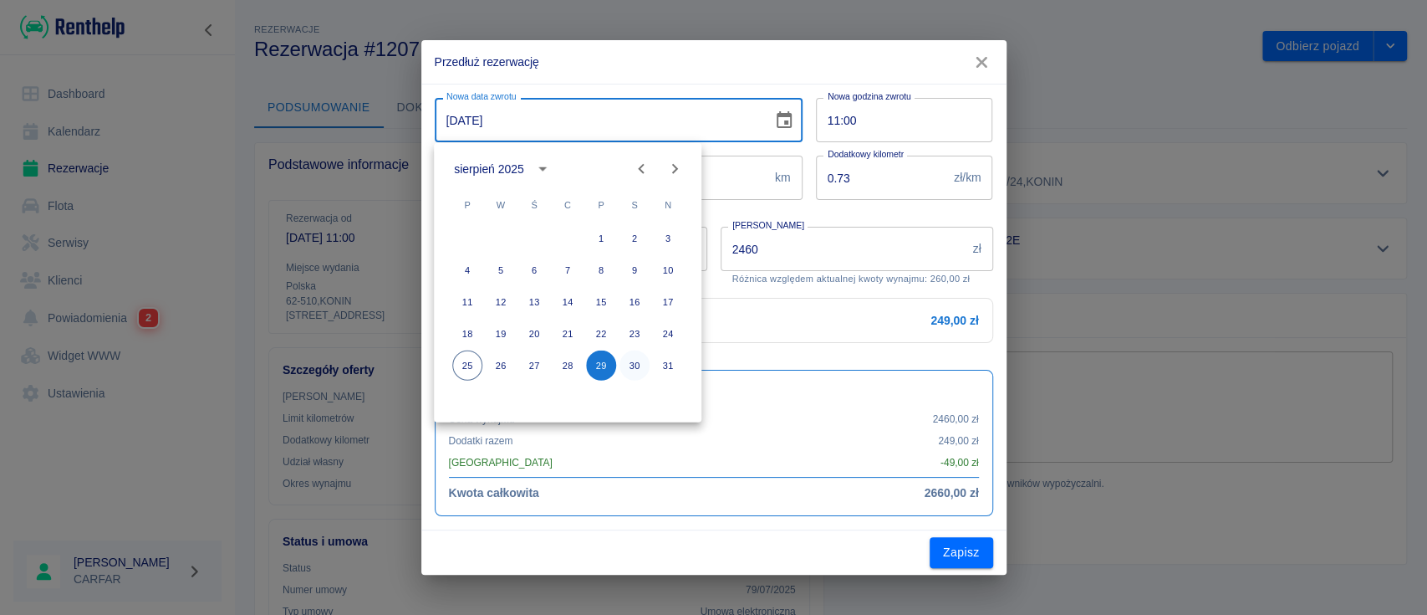
click at [636, 365] on button "30" at bounding box center [635, 365] width 30 height 30
type input "30-08-2025"
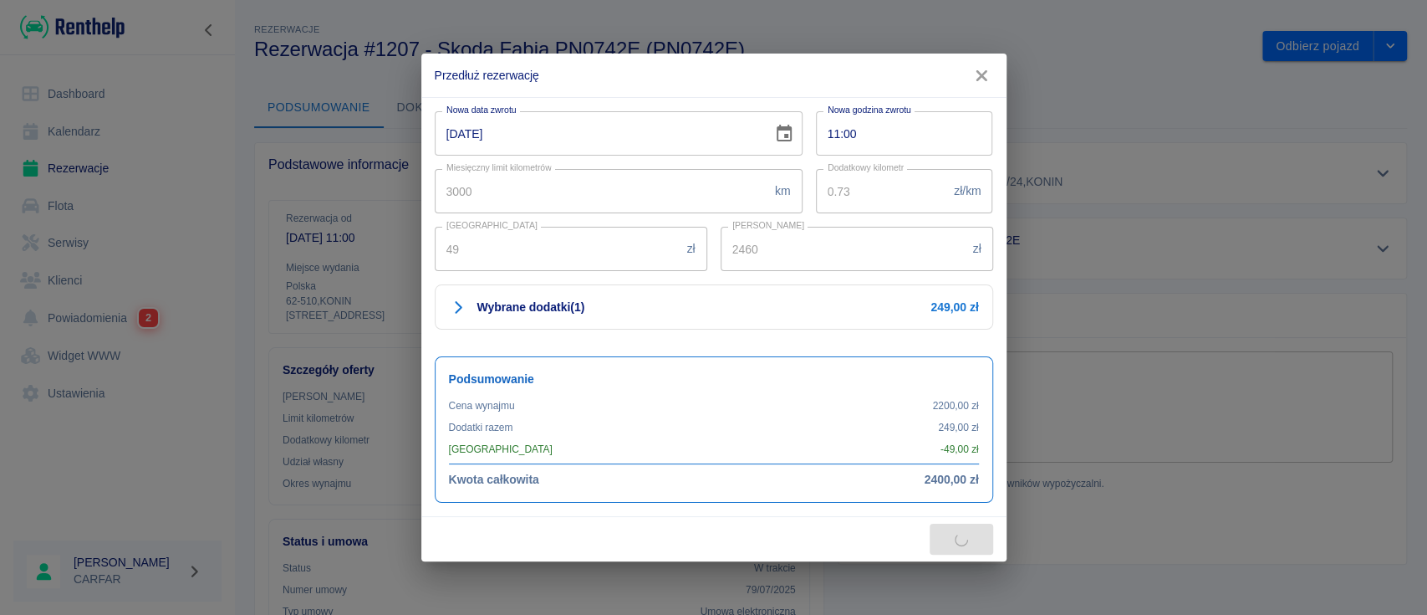
type input "4920"
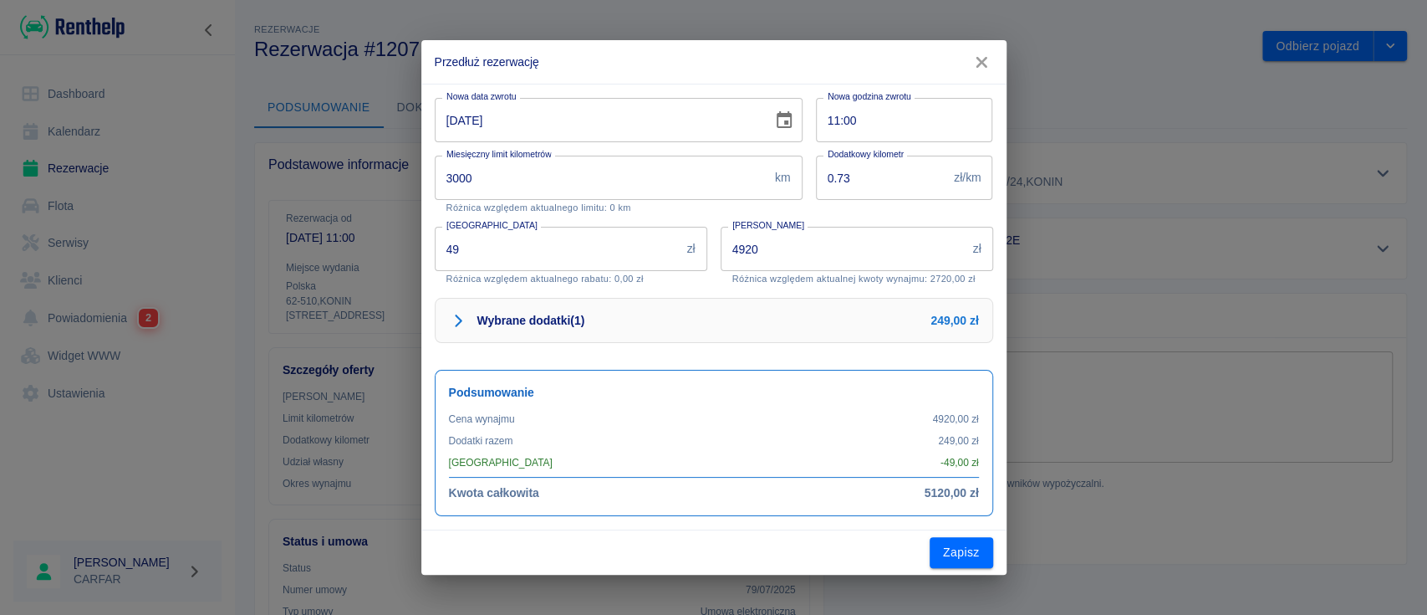
click at [517, 316] on h6 "Wybrane dodatki ( 1 )" at bounding box center [531, 320] width 108 height 17
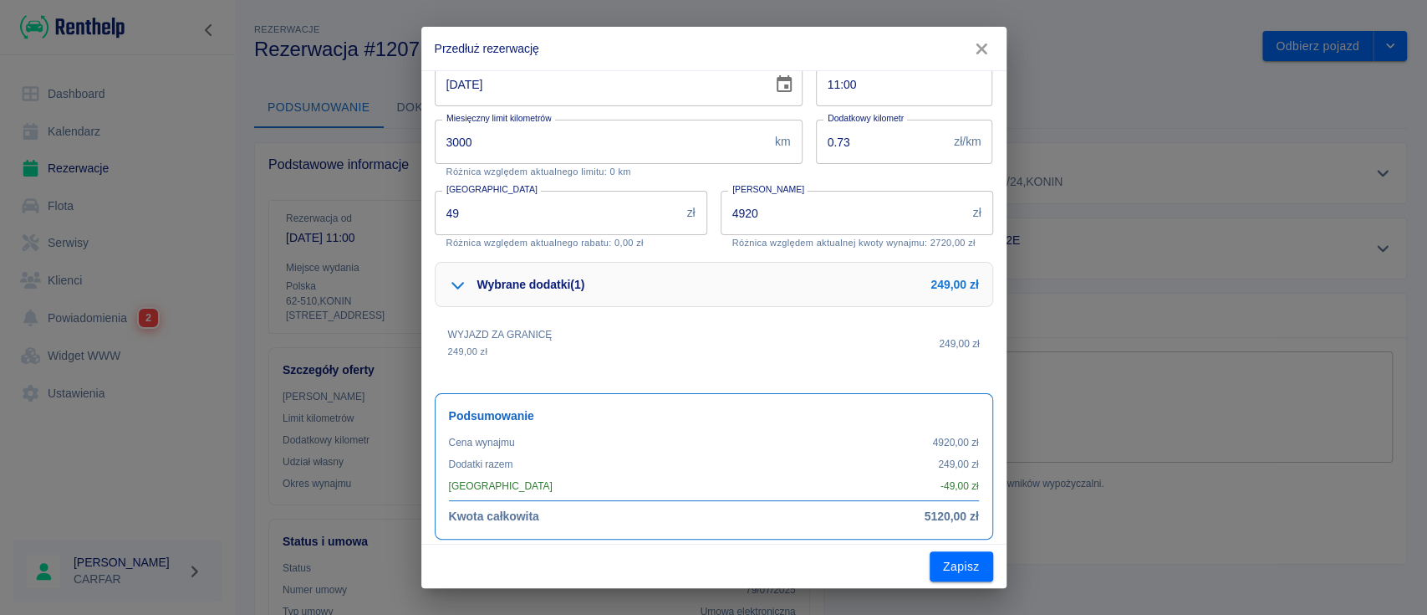
scroll to position [42, 0]
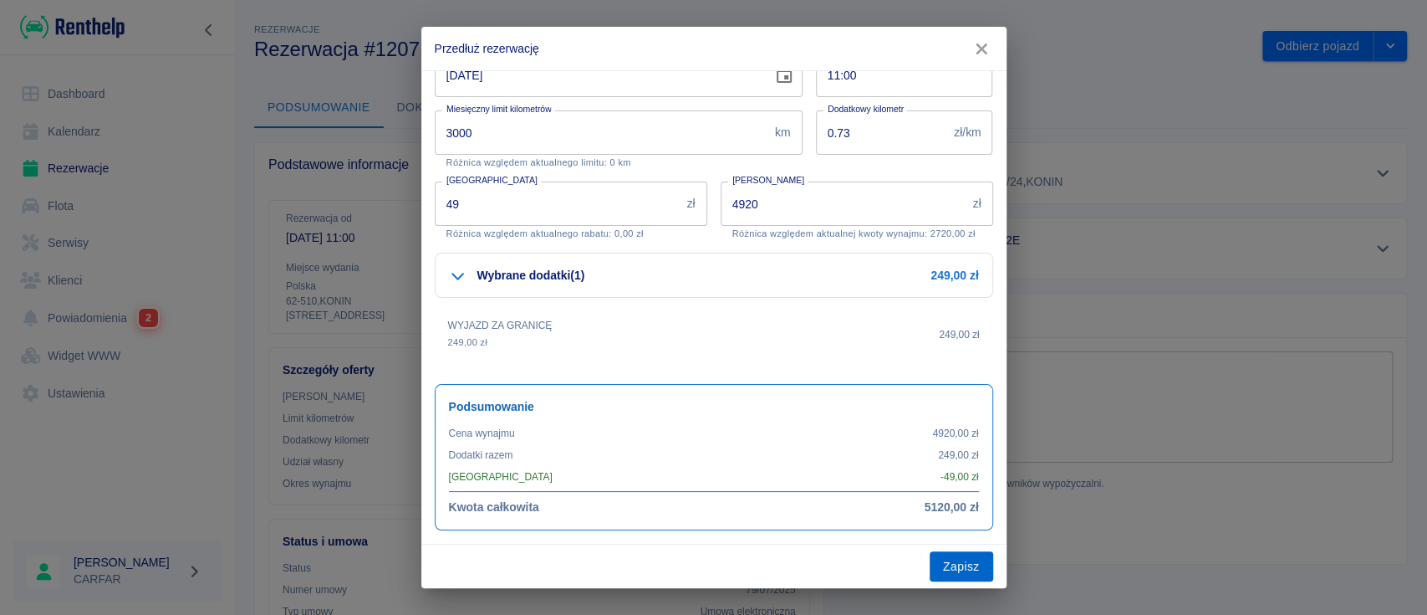
click at [950, 564] on button "Zapisz" at bounding box center [962, 566] width 64 height 31
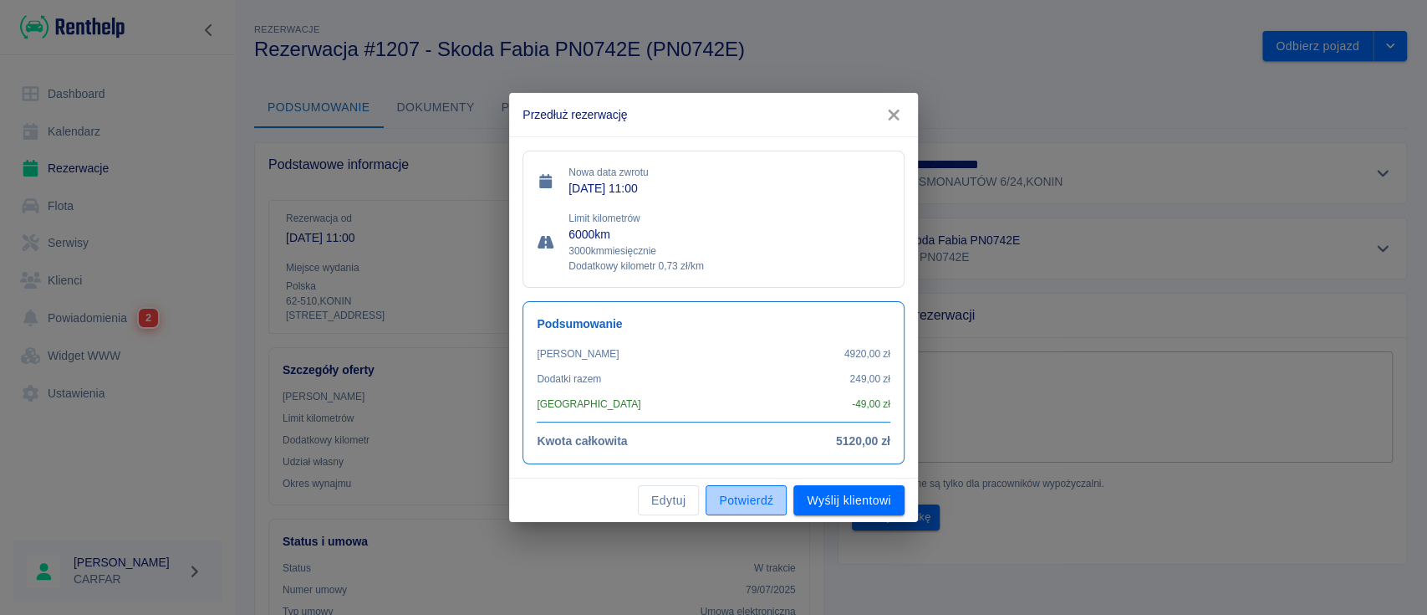
click at [740, 501] on button "Potwierdź" at bounding box center [746, 500] width 81 height 31
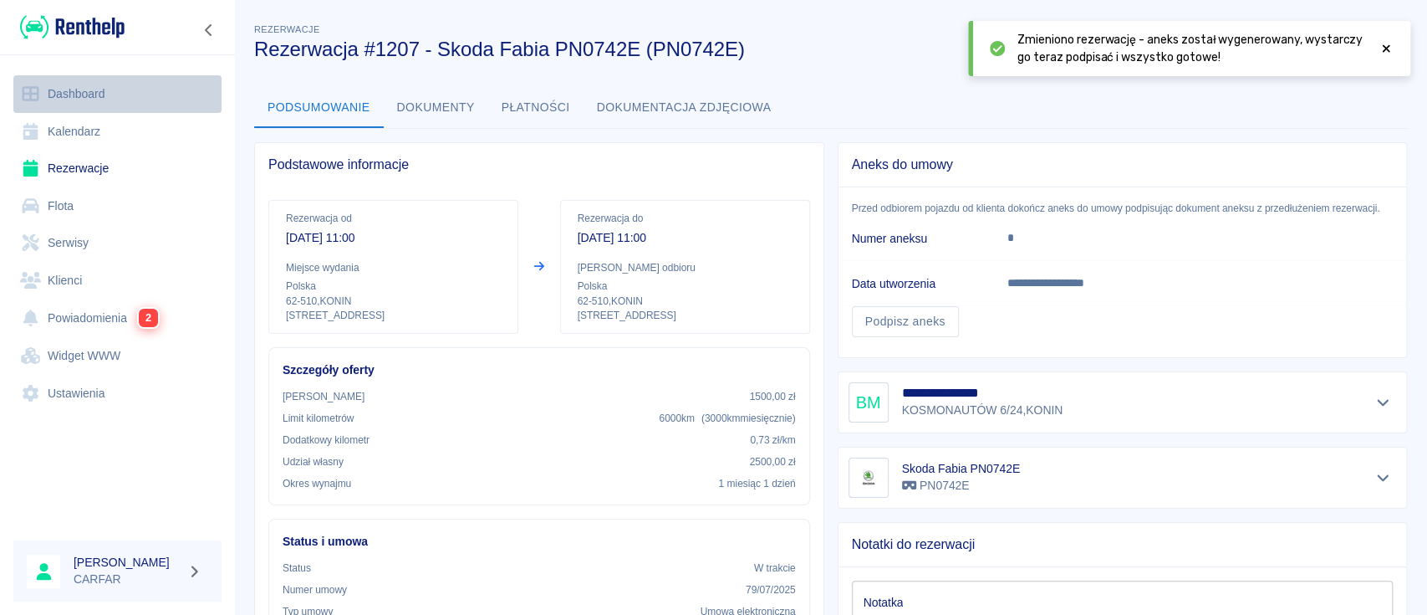
click at [99, 94] on link "Dashboard" at bounding box center [117, 94] width 208 height 38
